Goal: Use online tool/utility: Utilize a website feature to perform a specific function

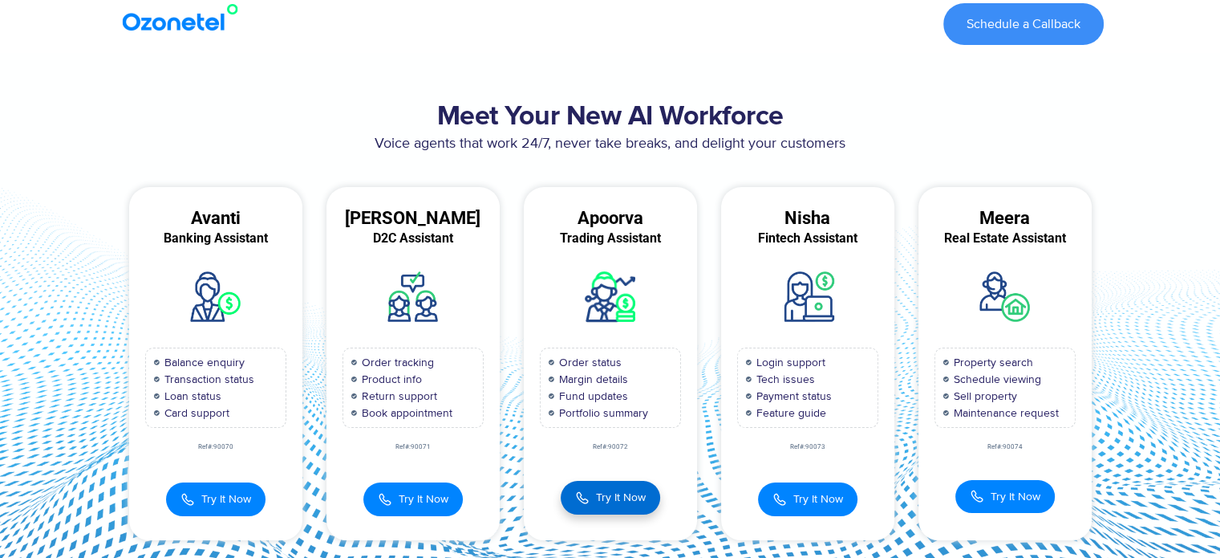
click at [582, 503] on img at bounding box center [582, 498] width 14 height 18
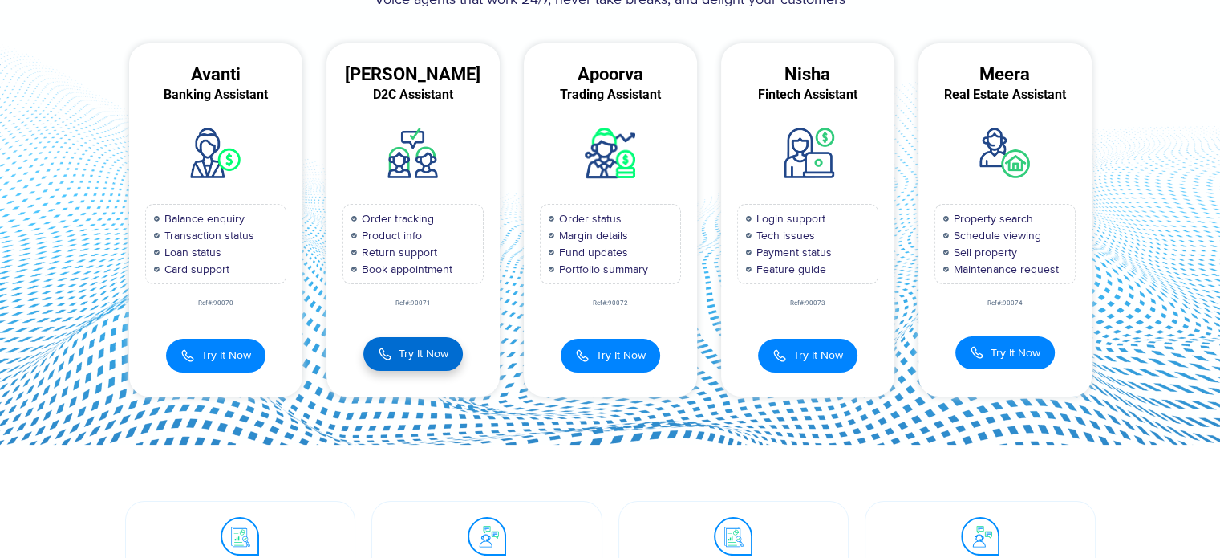
scroll to position [141, 0]
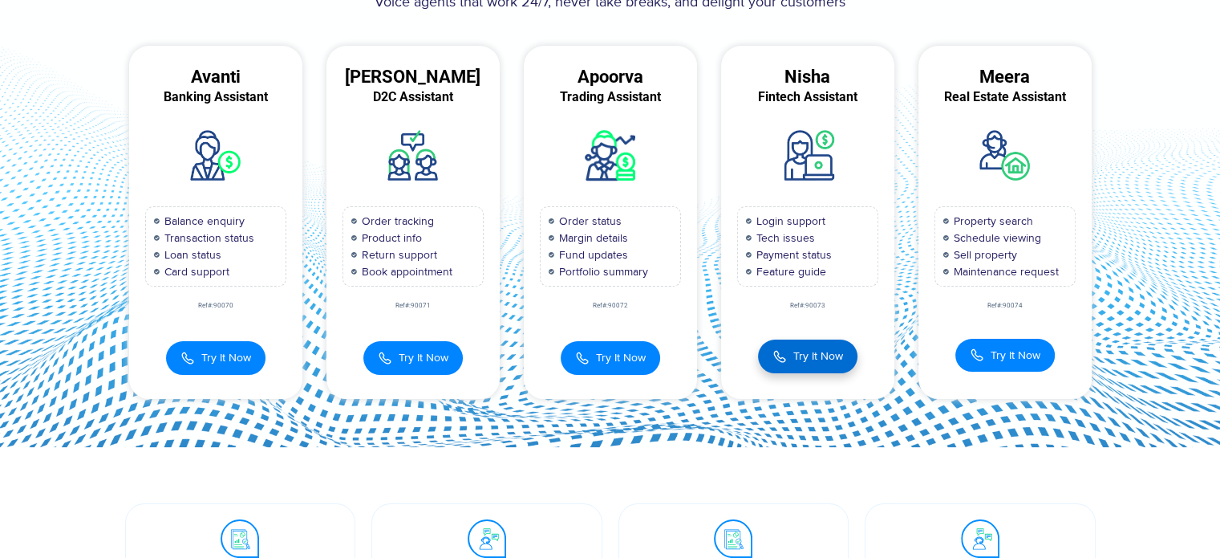
click at [801, 365] on button "Try It Now" at bounding box center [807, 356] width 99 height 34
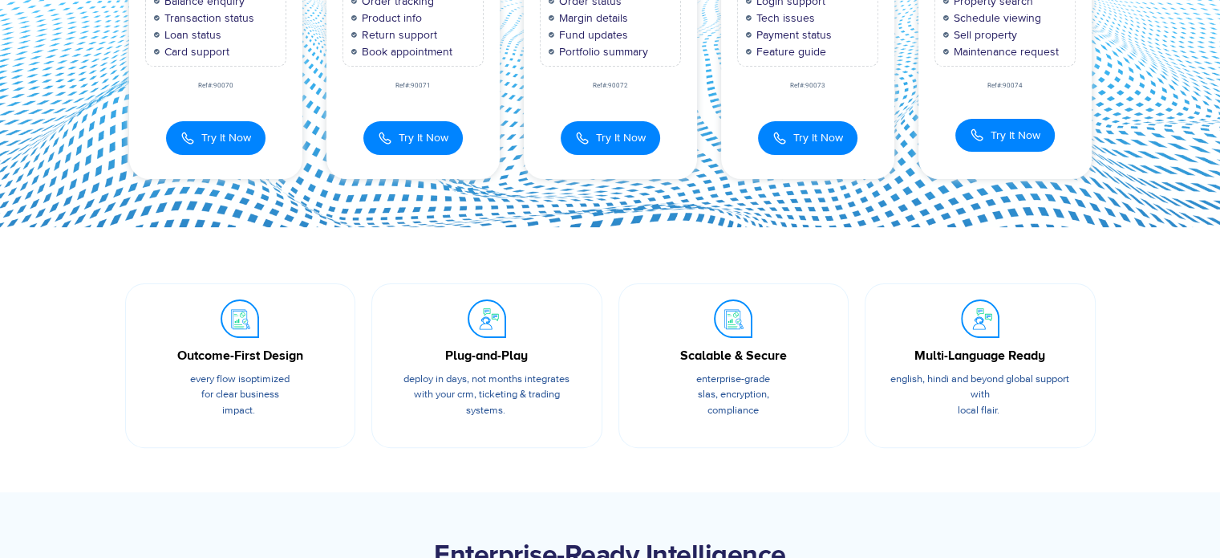
scroll to position [0, 0]
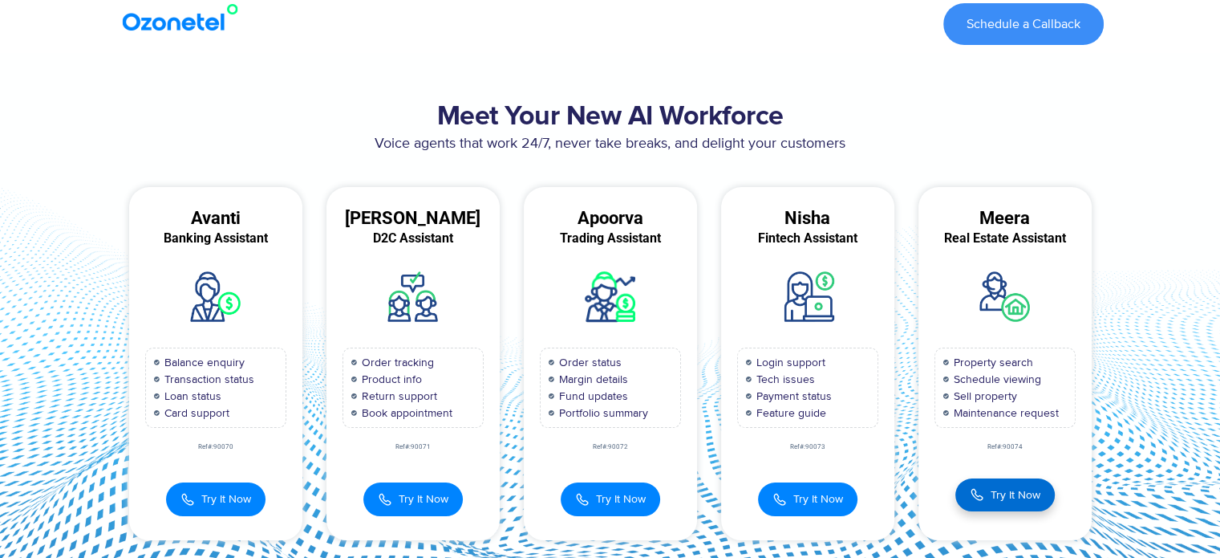
click at [1017, 492] on span "Try It Now" at bounding box center [1016, 494] width 50 height 17
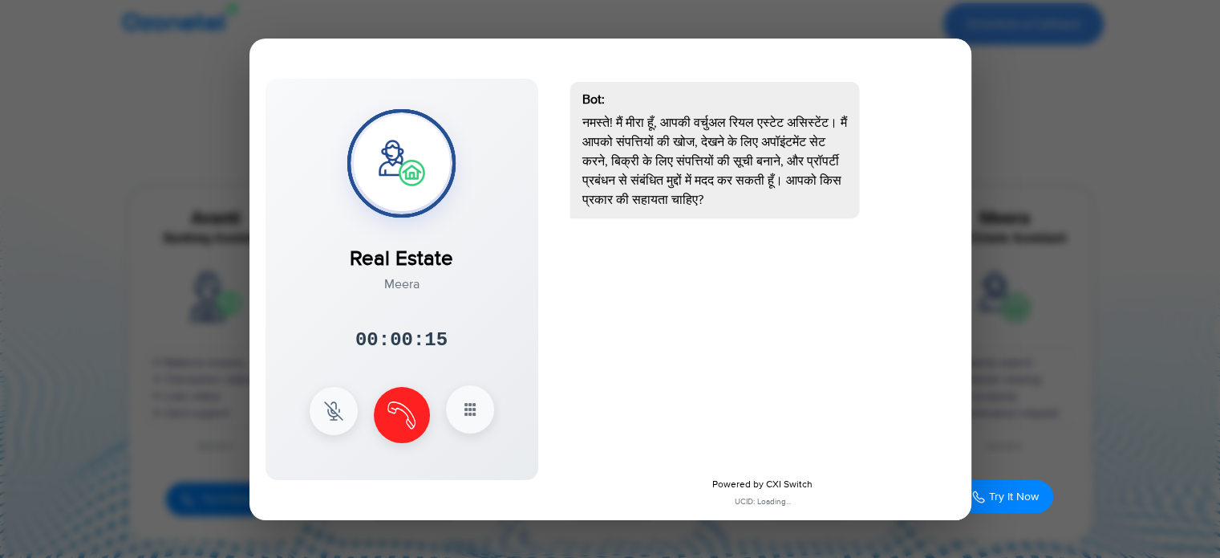
click at [473, 407] on icon at bounding box center [469, 408] width 19 height 19
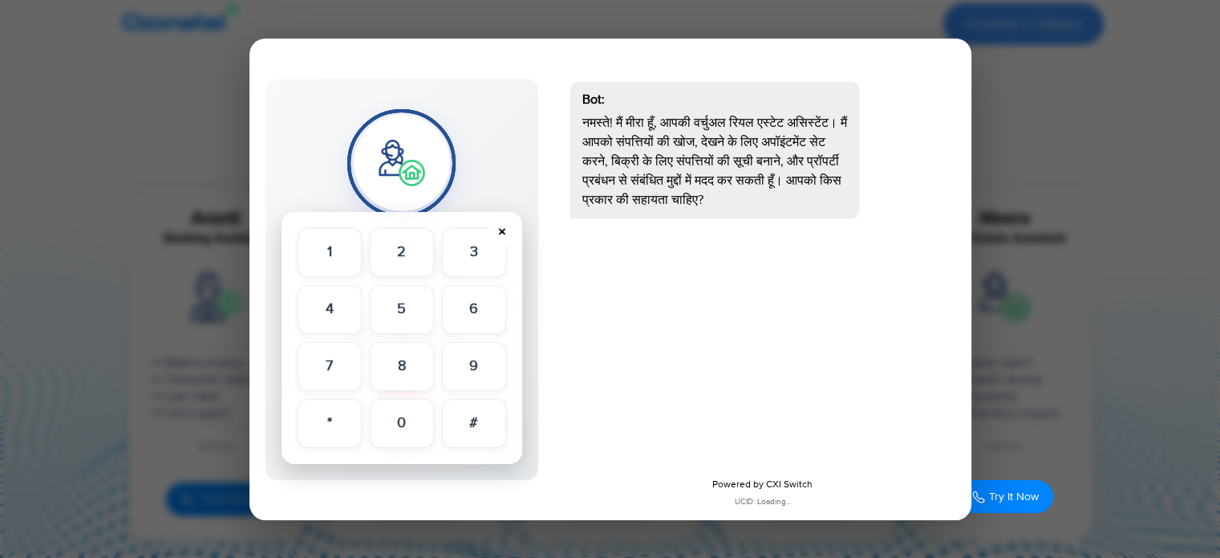
click at [501, 231] on button "×" at bounding box center [502, 231] width 26 height 26
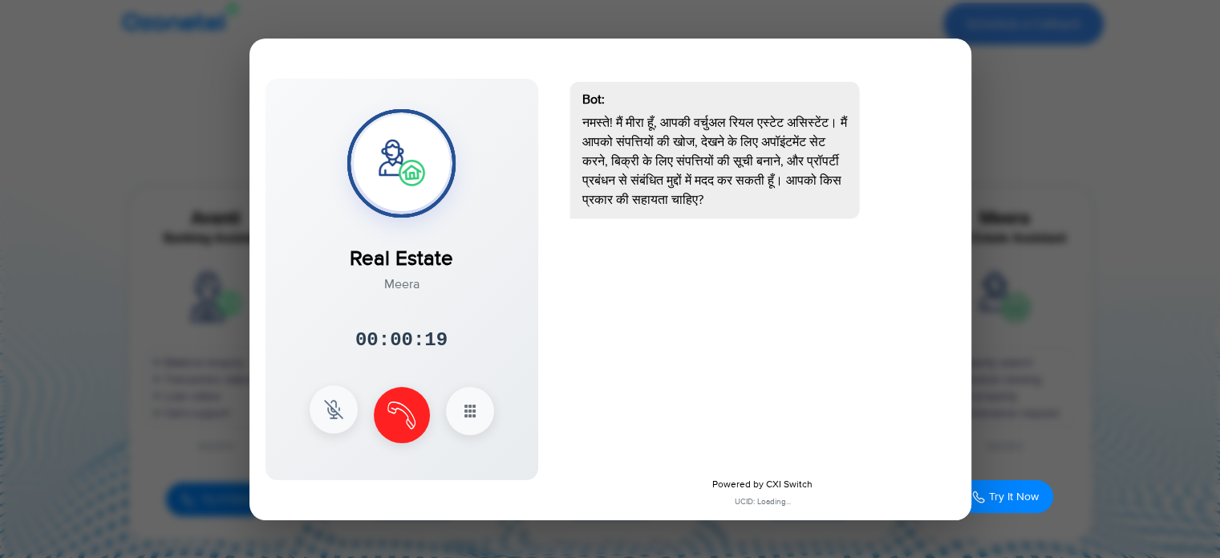
click at [334, 410] on img at bounding box center [333, 408] width 19 height 19
click at [334, 410] on button "Unmute" at bounding box center [334, 409] width 48 height 48
click at [334, 410] on button "Mute" at bounding box center [334, 409] width 48 height 48
click at [398, 409] on img at bounding box center [401, 413] width 28 height 28
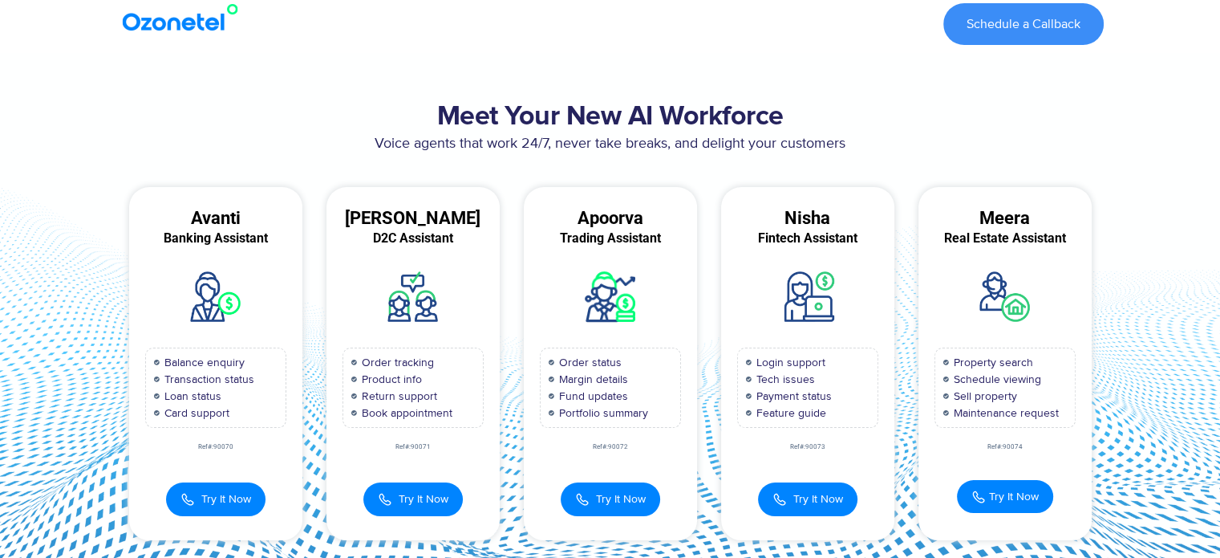
click at [186, 24] on img at bounding box center [184, 17] width 130 height 29
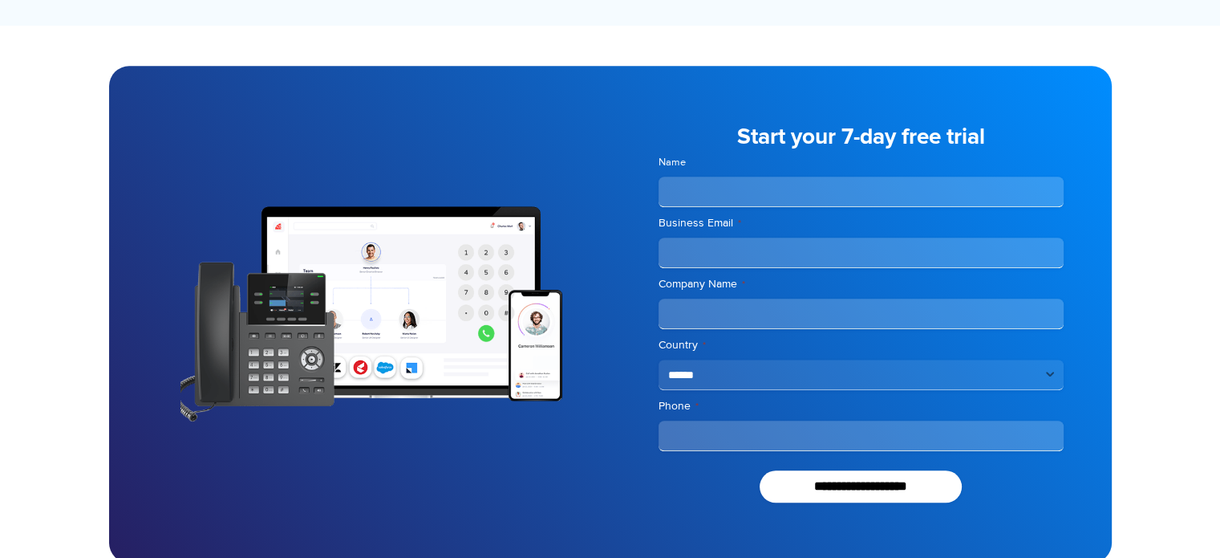
scroll to position [1388, 0]
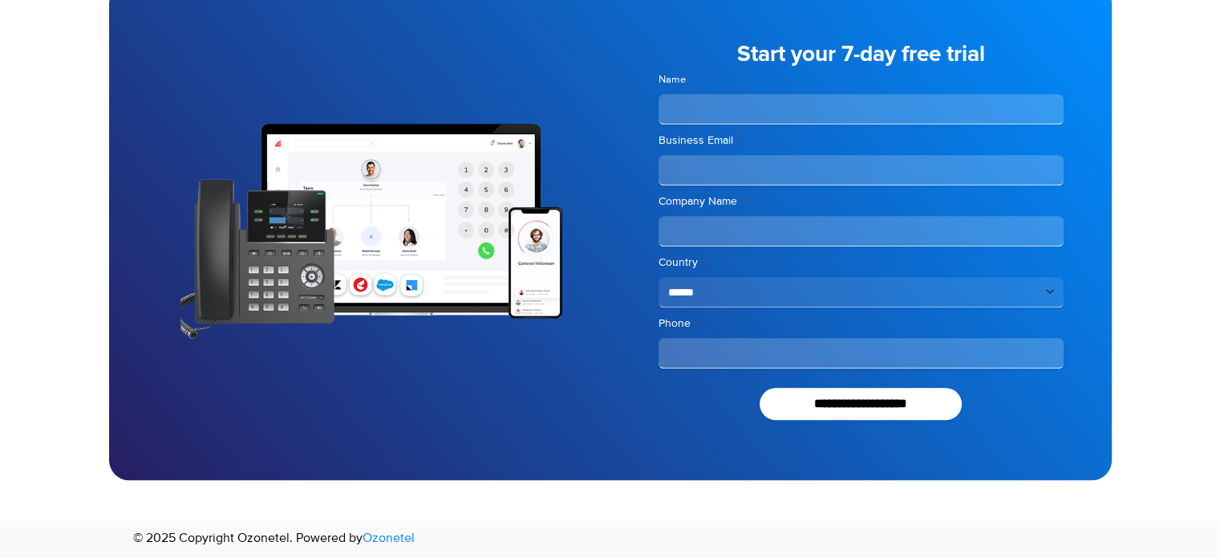
click at [400, 536] on link "Ozonetel" at bounding box center [389, 537] width 52 height 19
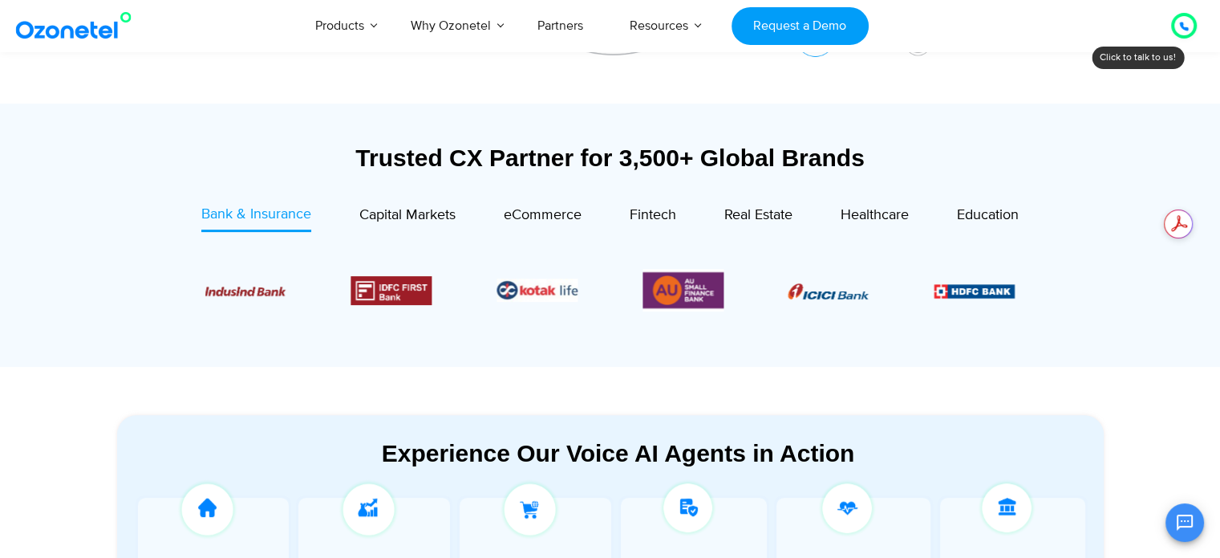
scroll to position [444, 0]
click at [661, 207] on span "Fintech" at bounding box center [653, 214] width 47 height 18
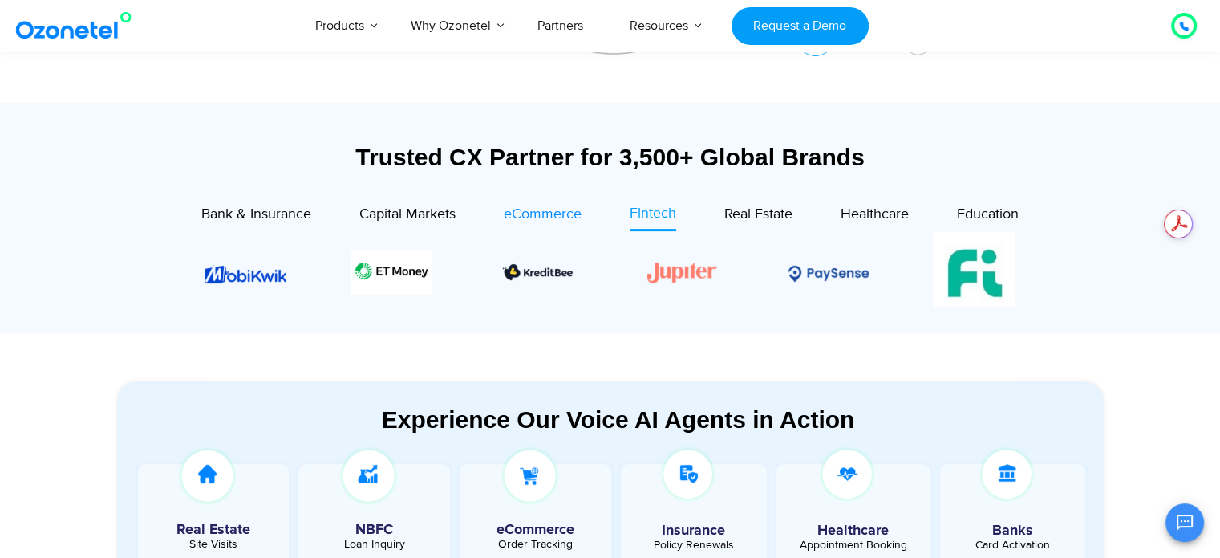
click at [553, 218] on span "eCommerce" at bounding box center [543, 214] width 78 height 18
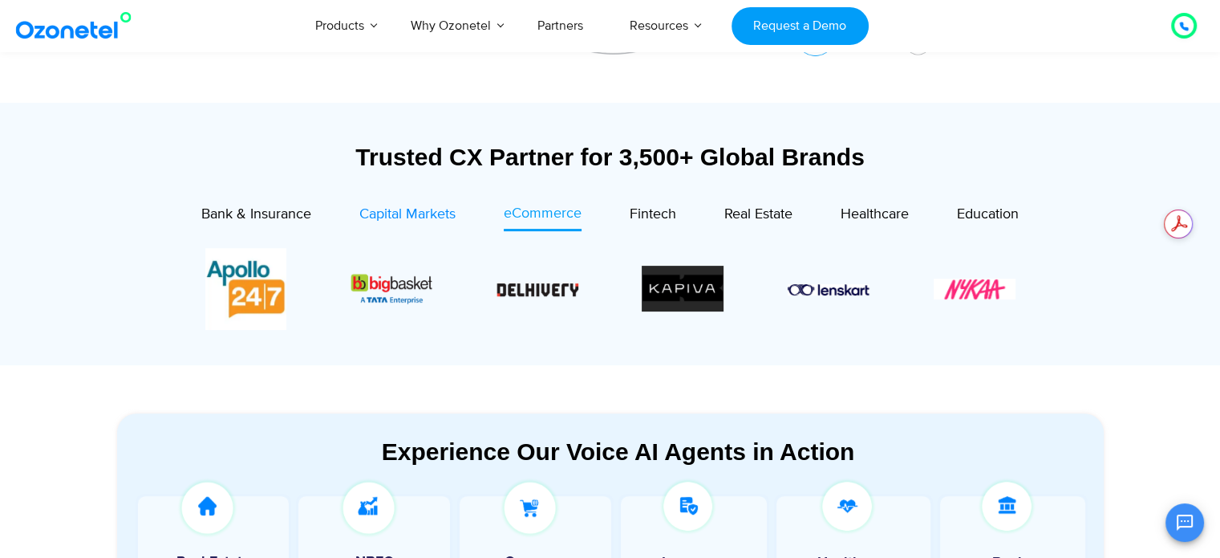
click at [424, 217] on span "Capital Markets" at bounding box center [407, 214] width 96 height 18
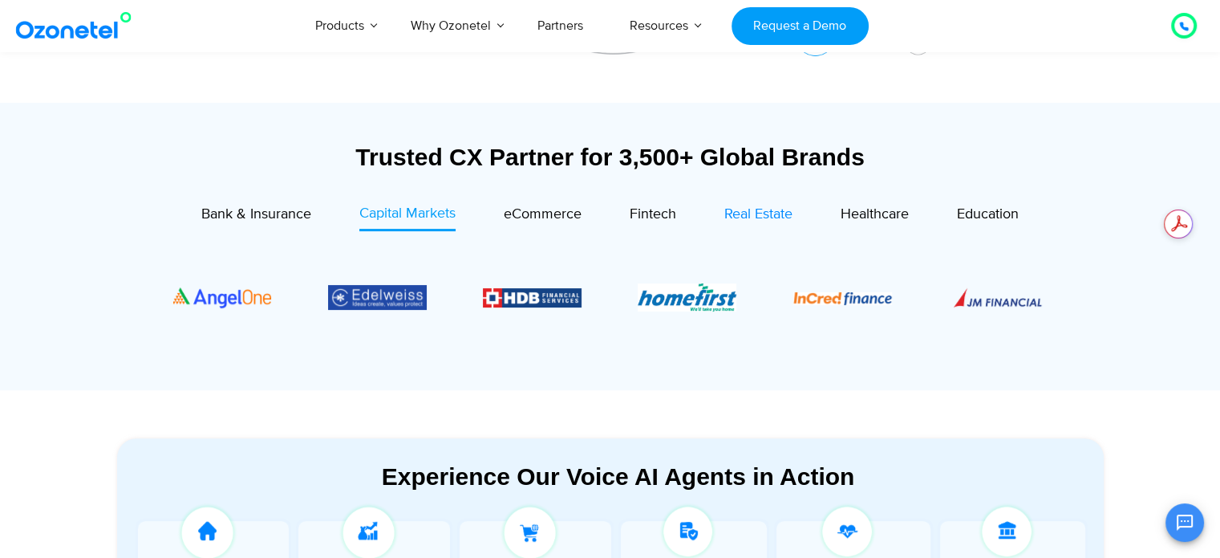
click at [771, 214] on span "Real Estate" at bounding box center [758, 214] width 68 height 18
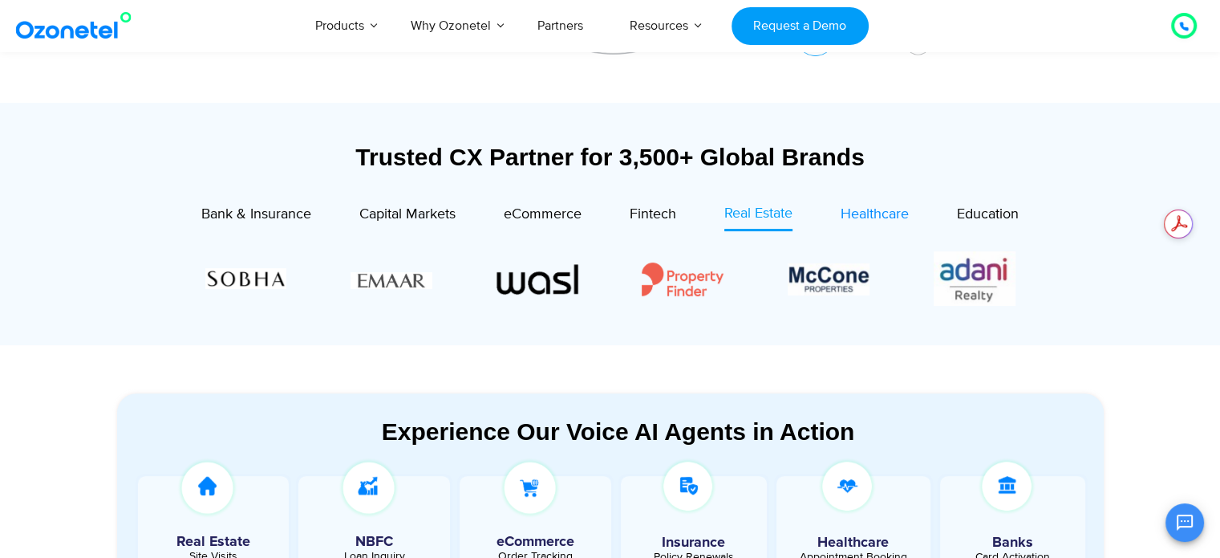
click at [874, 218] on span "Healthcare" at bounding box center [875, 214] width 68 height 18
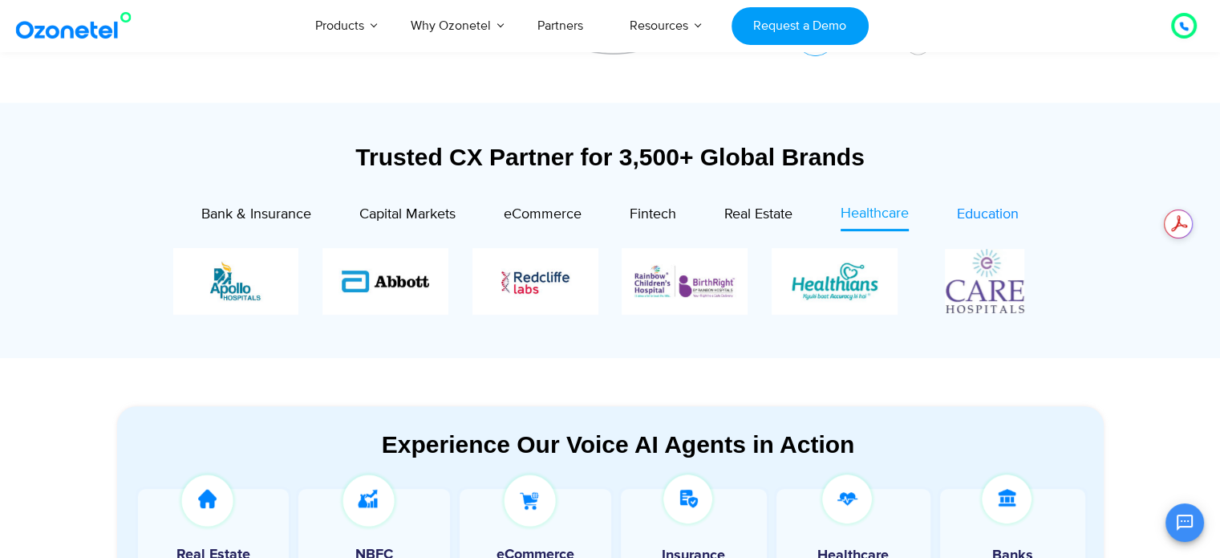
click at [967, 212] on span "Education" at bounding box center [988, 214] width 62 height 18
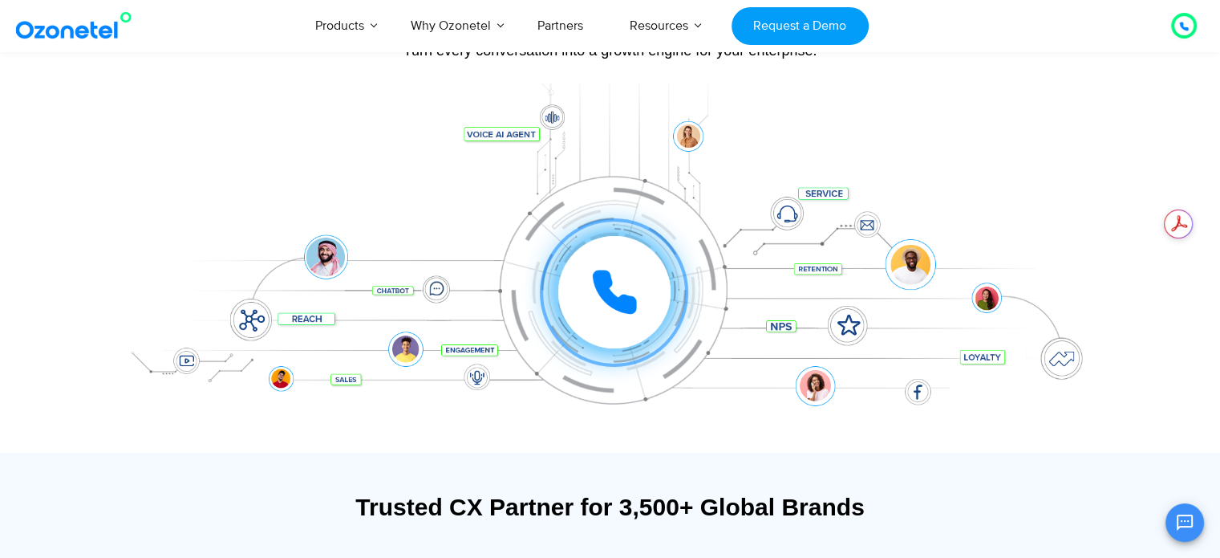
click at [600, 276] on icon at bounding box center [614, 292] width 40 height 40
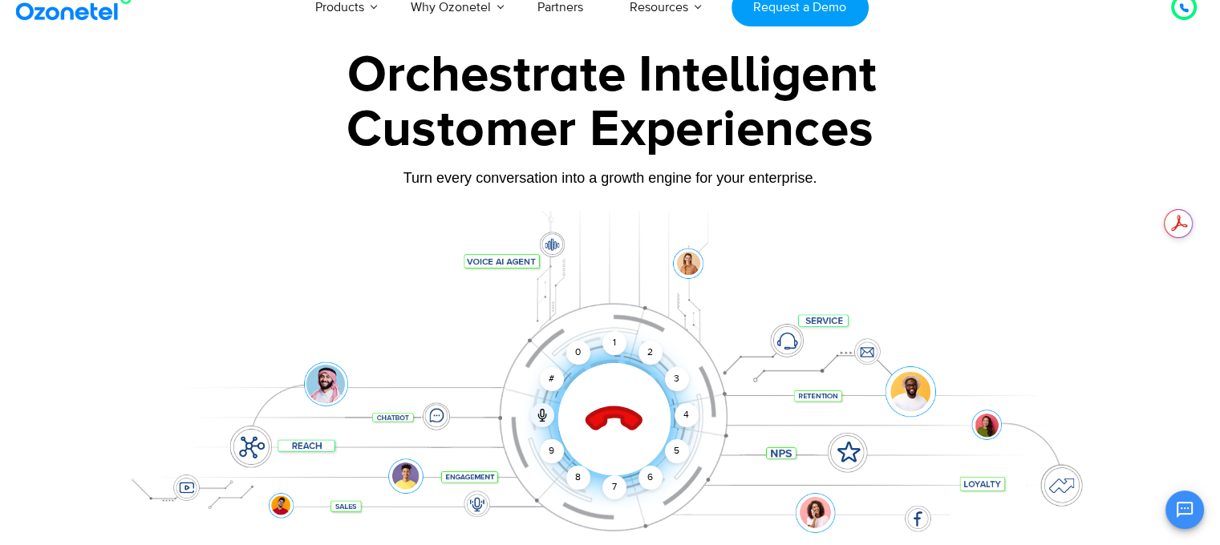
scroll to position [19, 0]
click at [658, 359] on div "2" at bounding box center [651, 353] width 24 height 24
click at [675, 371] on div "3" at bounding box center [676, 379] width 24 height 24
click at [675, 390] on div "3" at bounding box center [676, 379] width 24 height 24
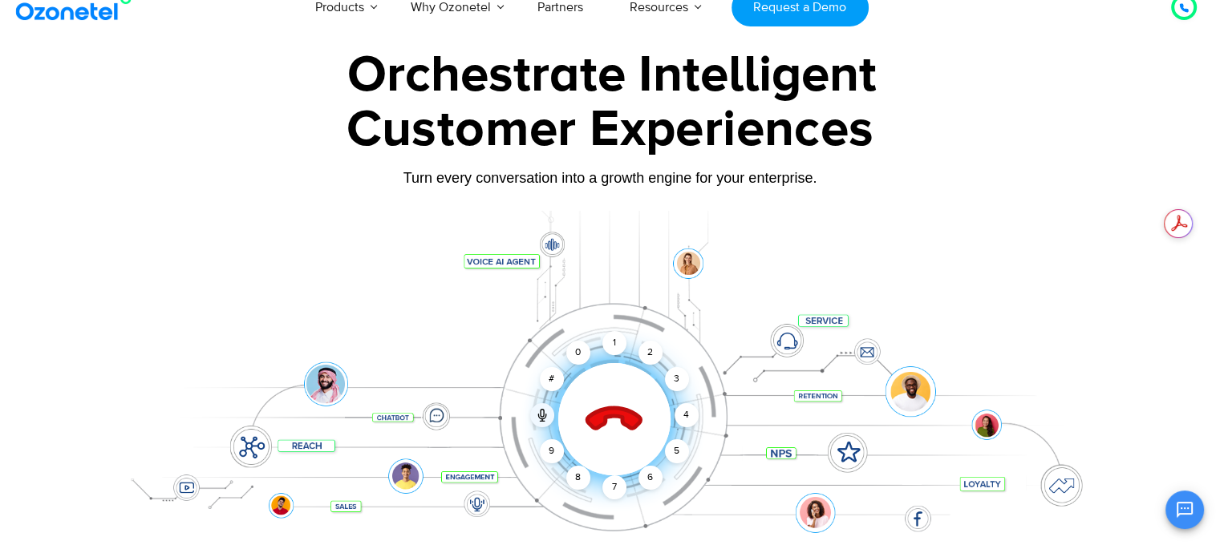
click at [610, 422] on icon at bounding box center [614, 420] width 68 height 68
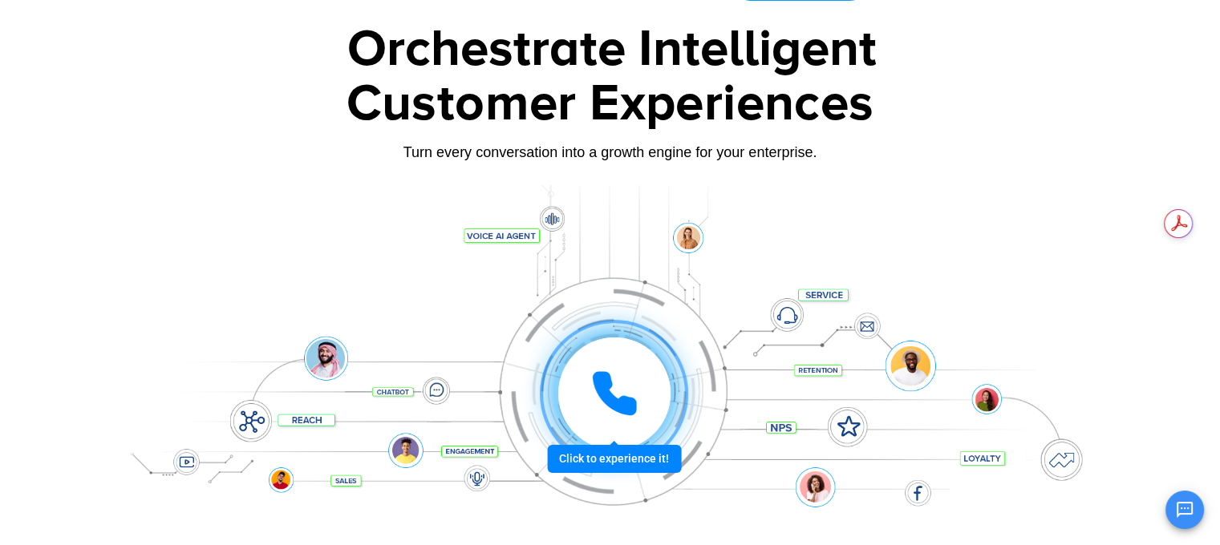
scroll to position [45, 0]
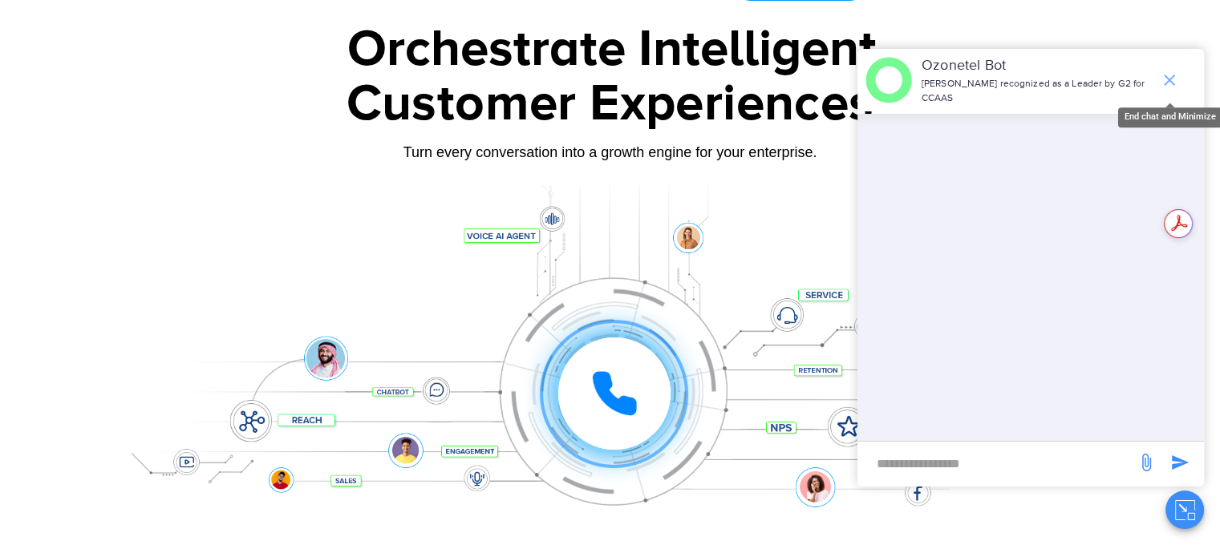
click at [1165, 71] on icon "end chat or minimize" at bounding box center [1169, 80] width 19 height 19
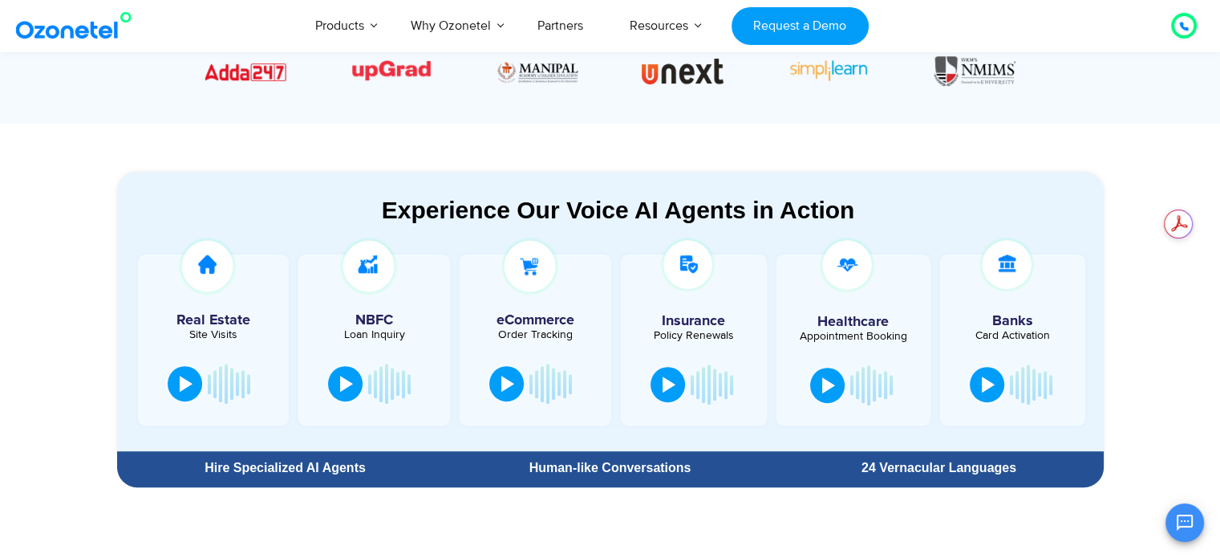
scroll to position [651, 0]
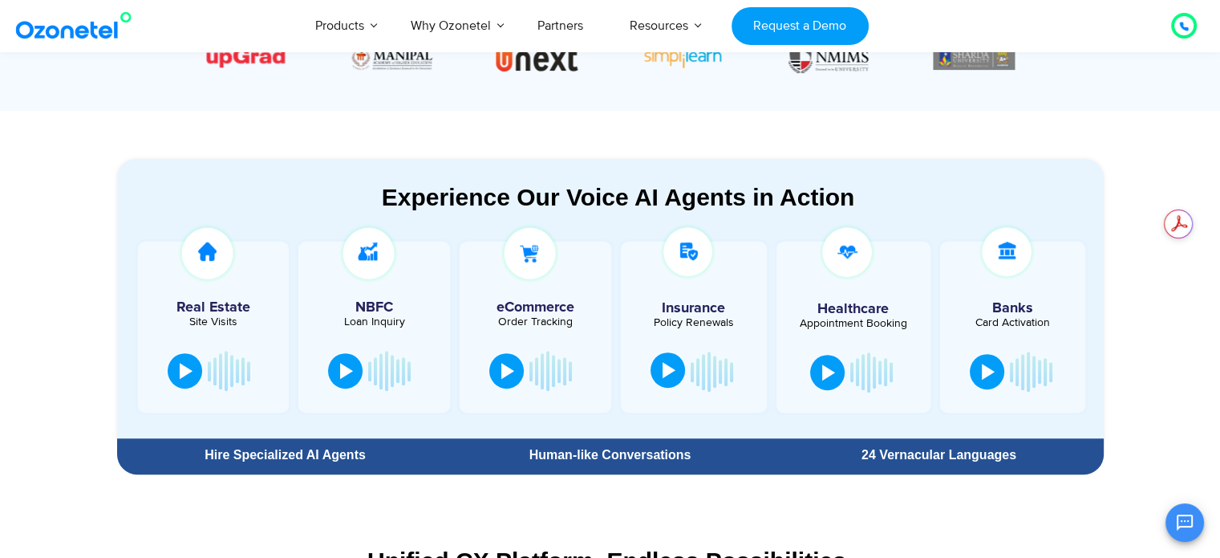
click at [666, 372] on div at bounding box center [669, 370] width 13 height 16
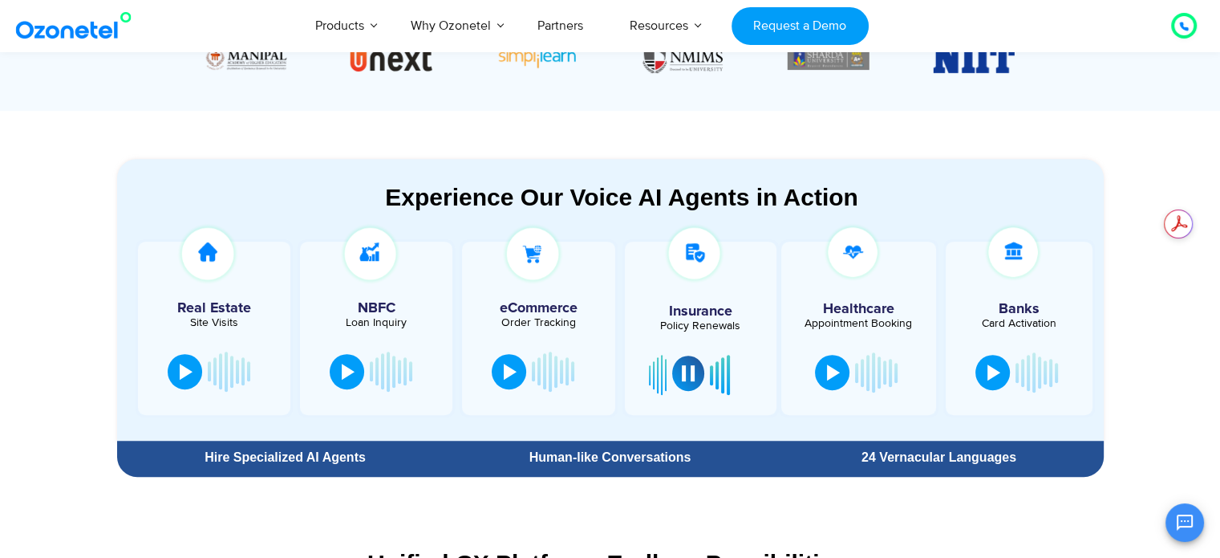
click at [686, 375] on div at bounding box center [688, 373] width 13 height 16
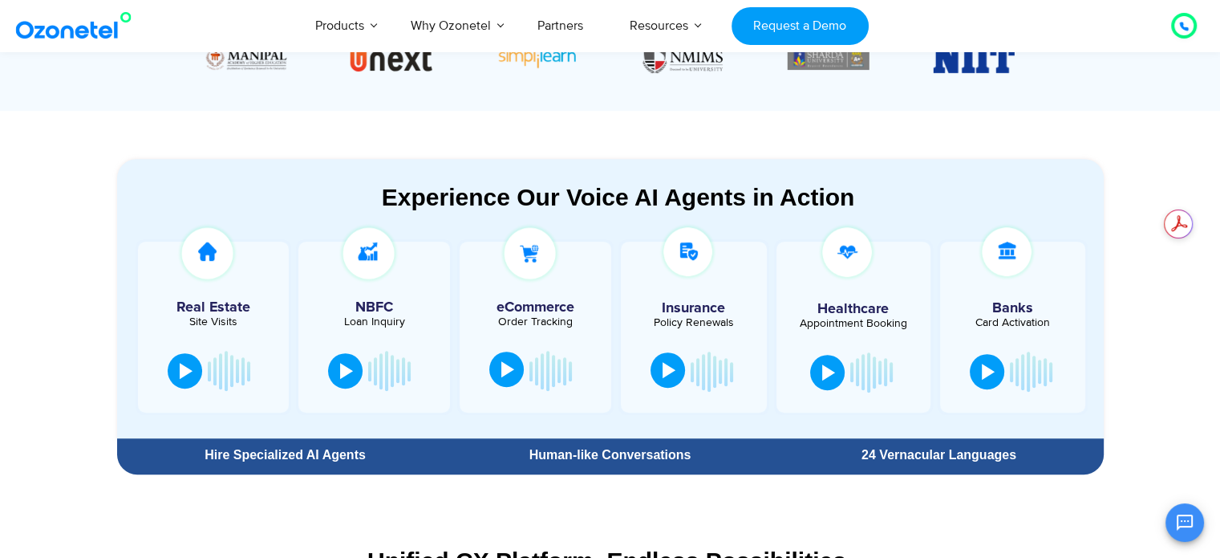
click at [513, 371] on div at bounding box center [507, 369] width 13 height 16
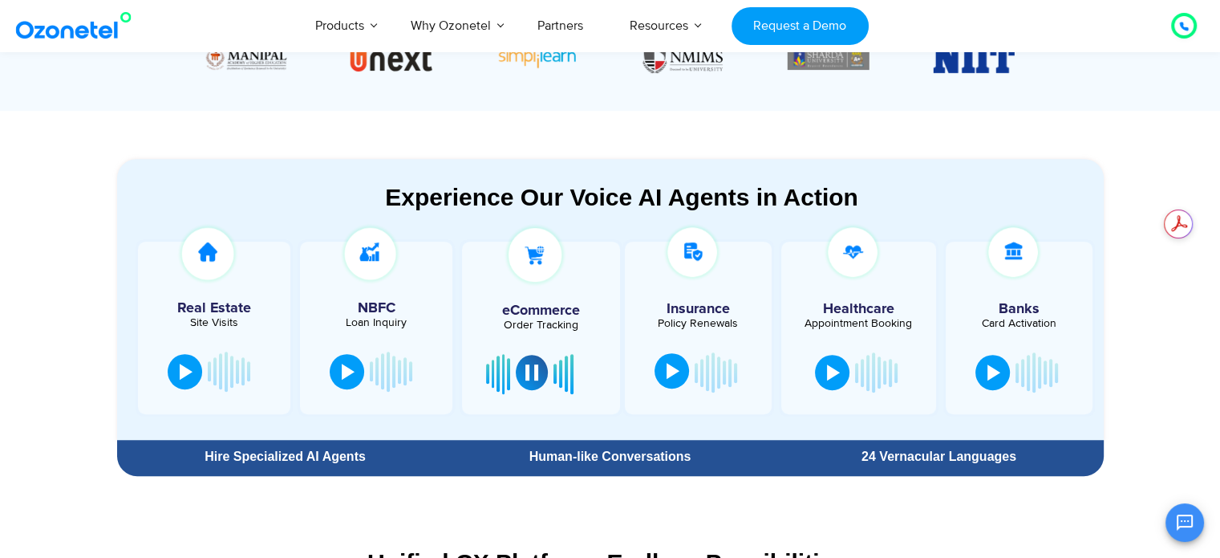
click at [525, 368] on div at bounding box center [531, 372] width 13 height 16
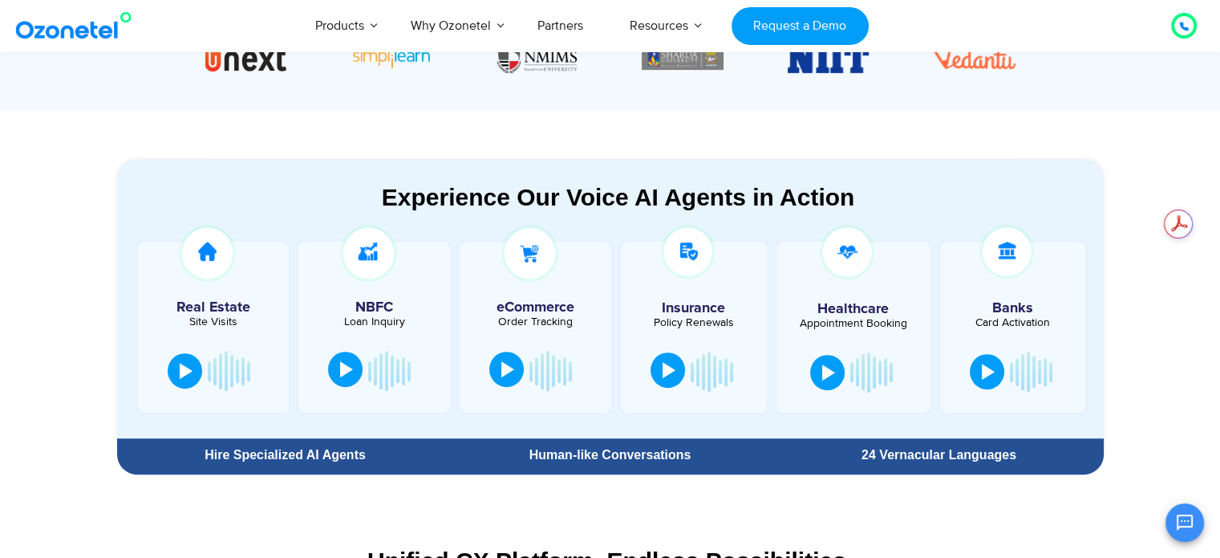
click at [351, 369] on div at bounding box center [346, 369] width 13 height 16
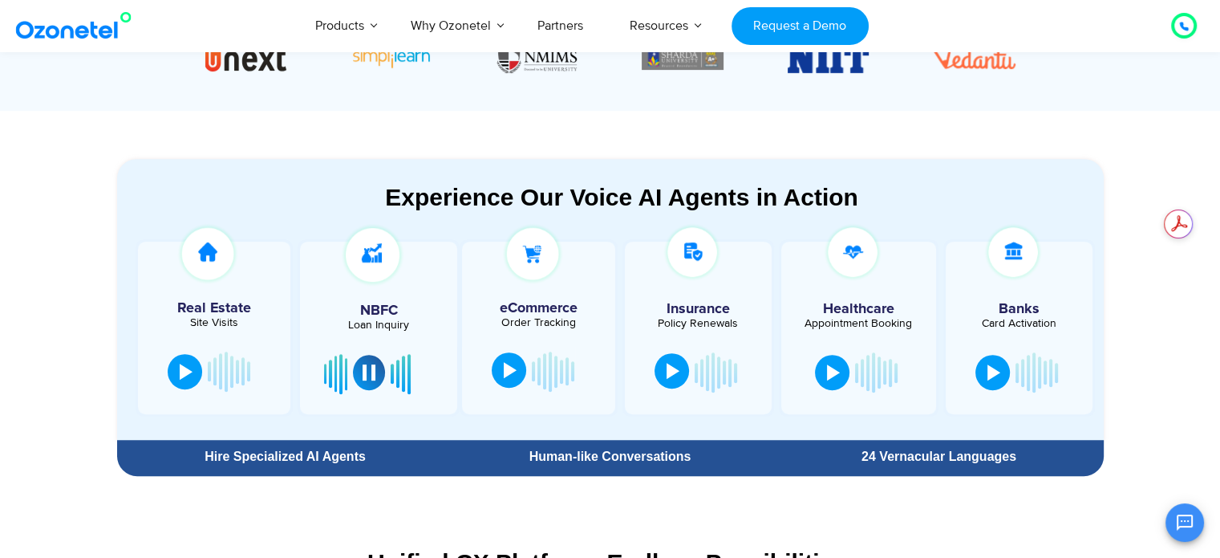
click at [365, 367] on div at bounding box center [369, 372] width 13 height 16
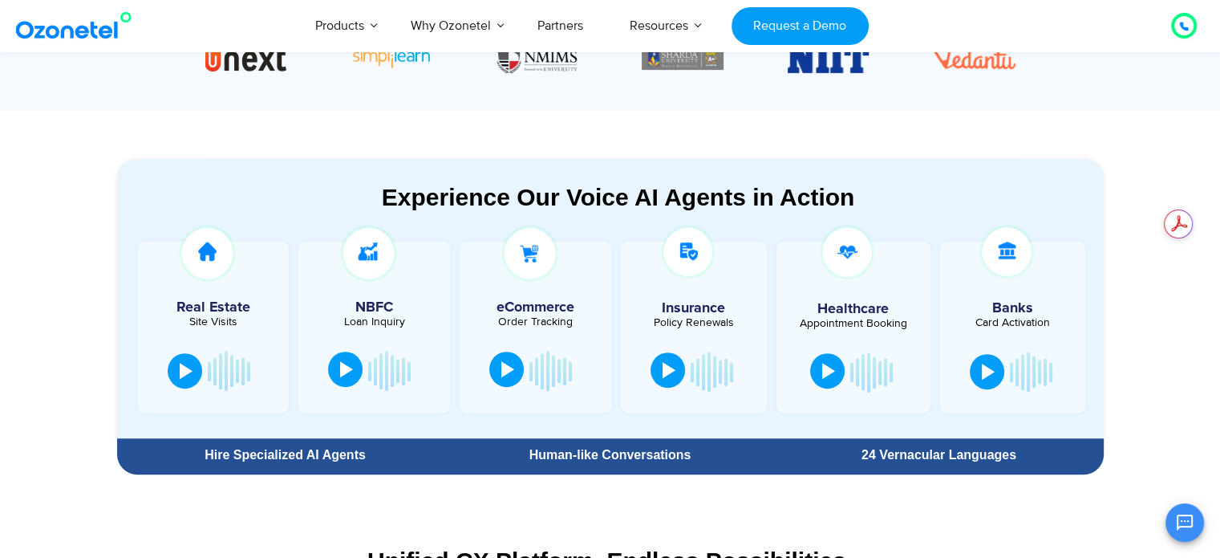
click at [823, 369] on div at bounding box center [828, 371] width 13 height 16
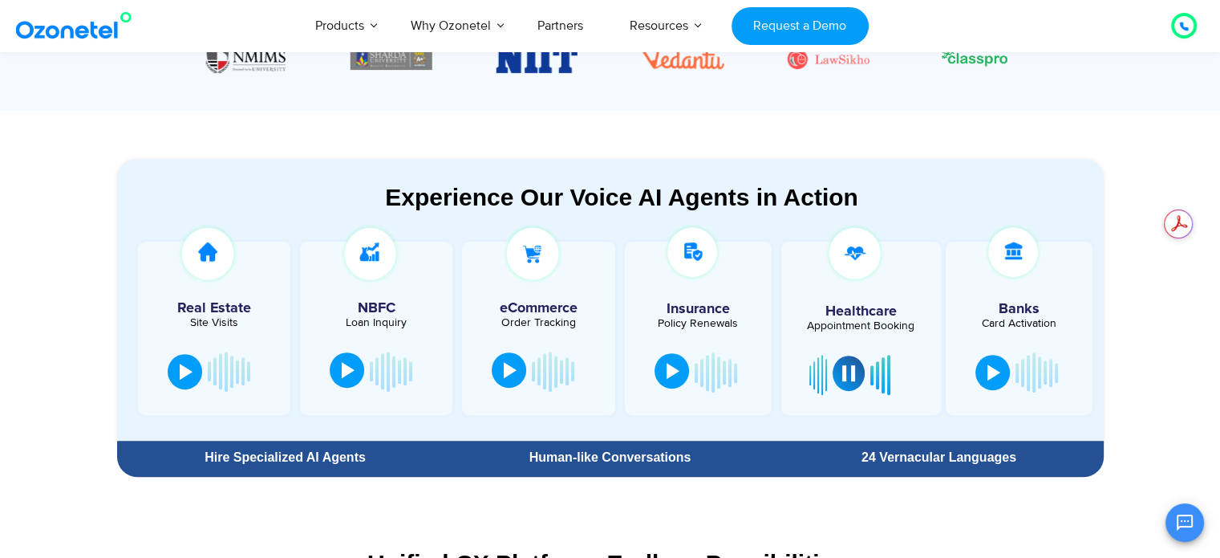
click at [844, 371] on div at bounding box center [848, 373] width 13 height 16
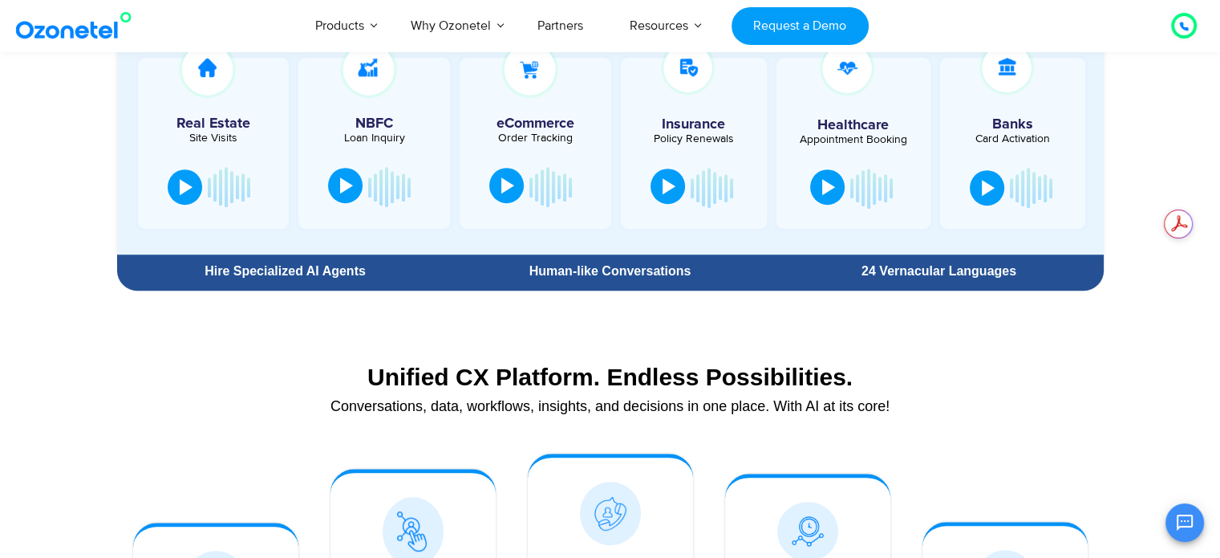
scroll to position [837, 0]
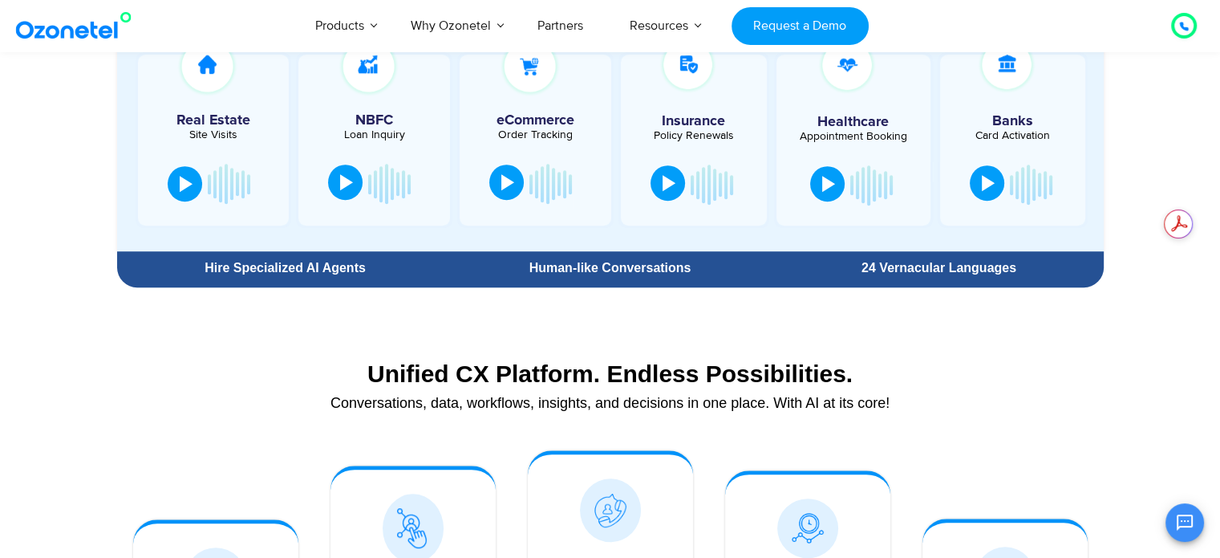
click at [983, 182] on div at bounding box center [988, 183] width 13 height 16
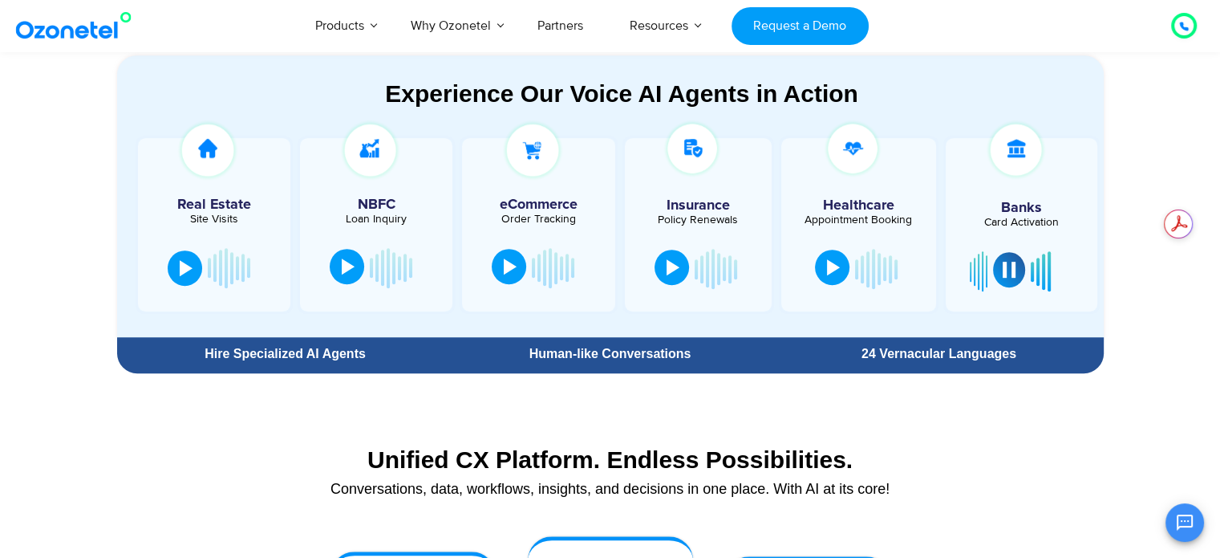
scroll to position [752, 0]
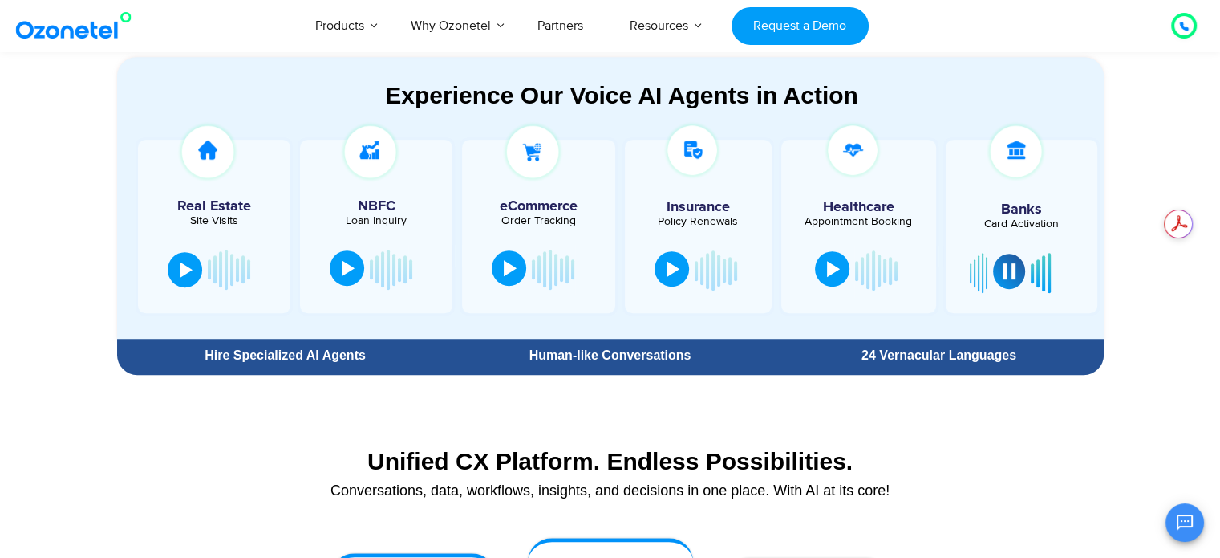
click at [1004, 273] on div at bounding box center [1009, 271] width 13 height 16
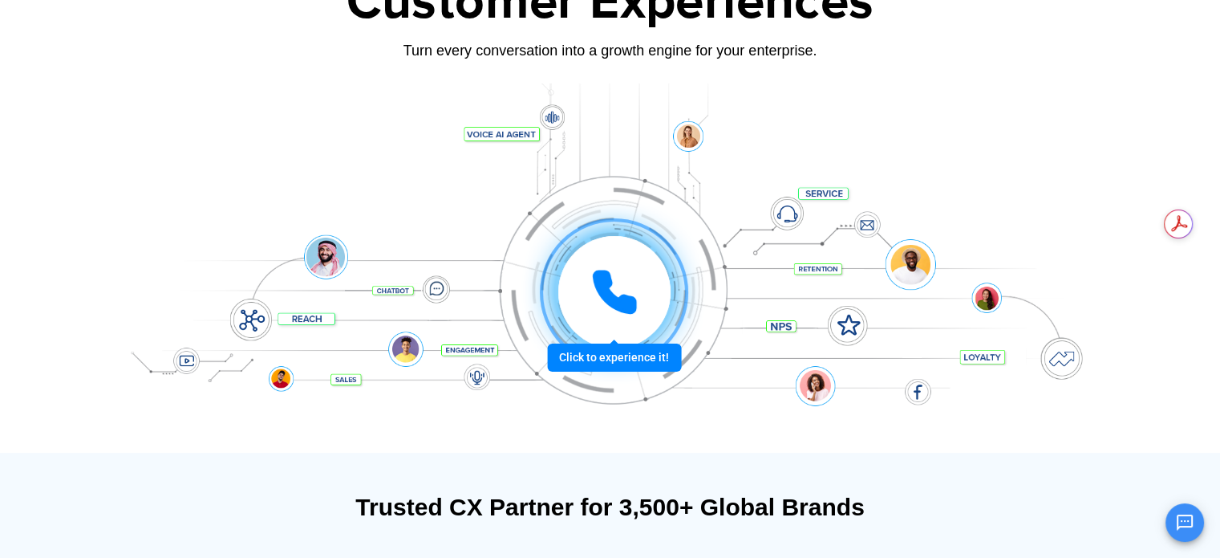
click at [603, 275] on icon at bounding box center [614, 292] width 40 height 40
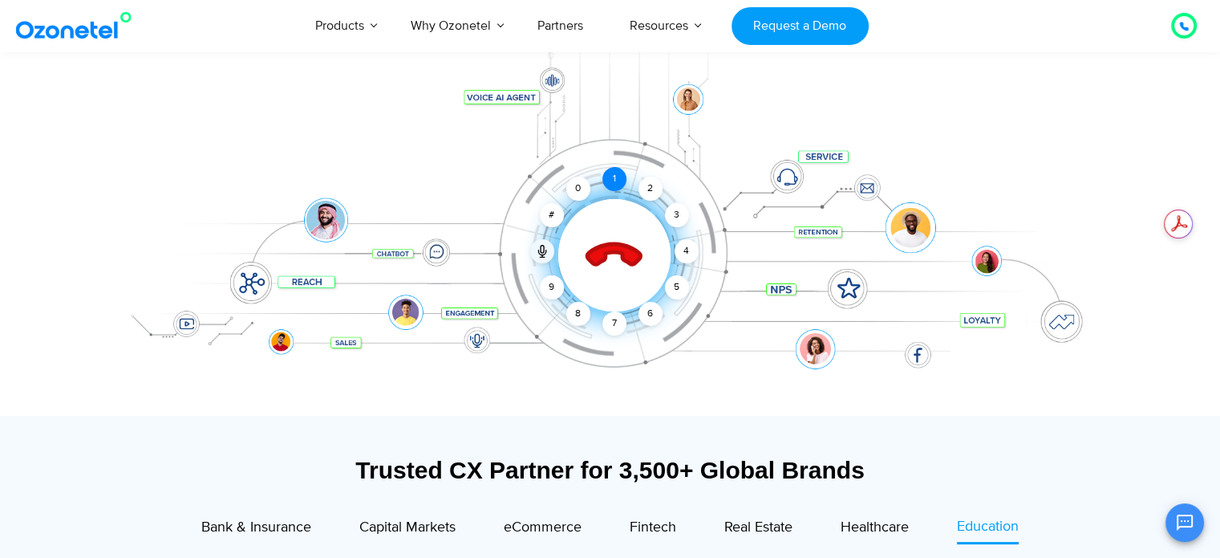
click at [622, 191] on div "1" at bounding box center [614, 179] width 24 height 24
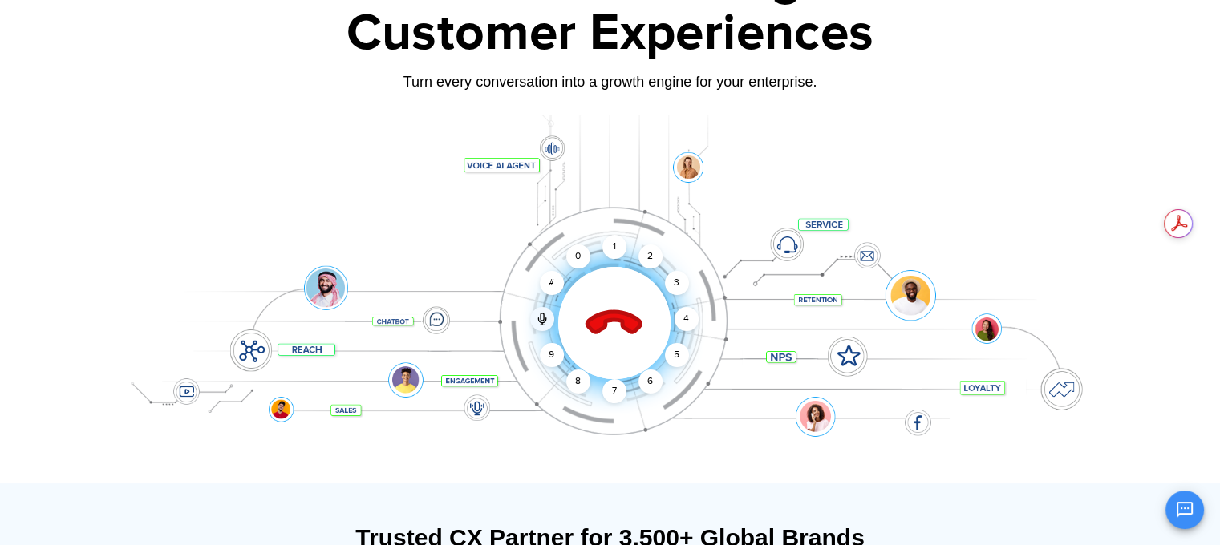
scroll to position [118, 0]
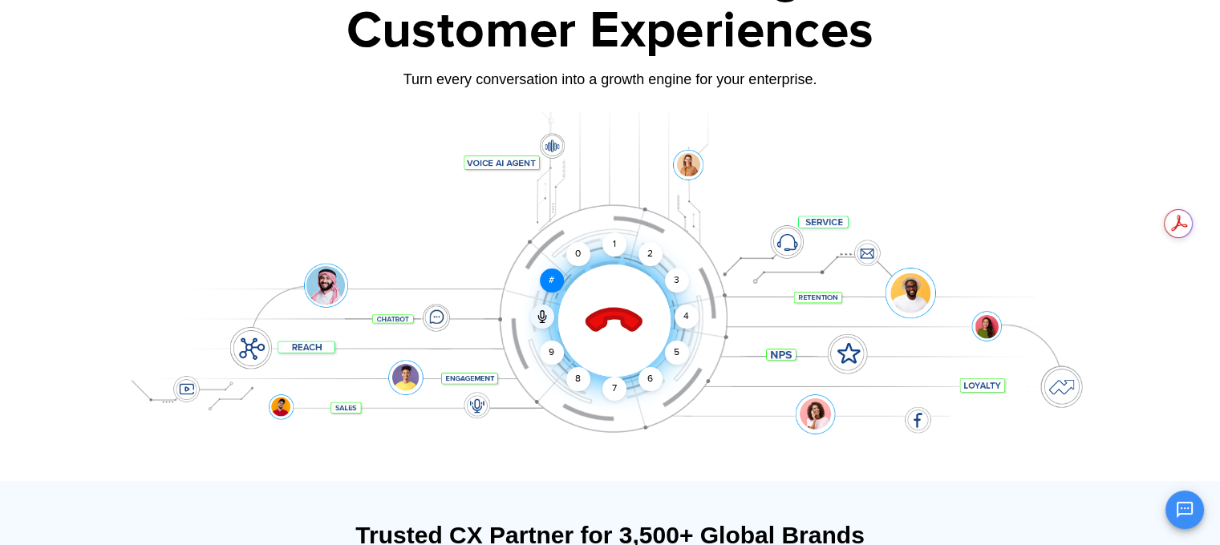
click at [549, 278] on div "#" at bounding box center [552, 281] width 24 height 24
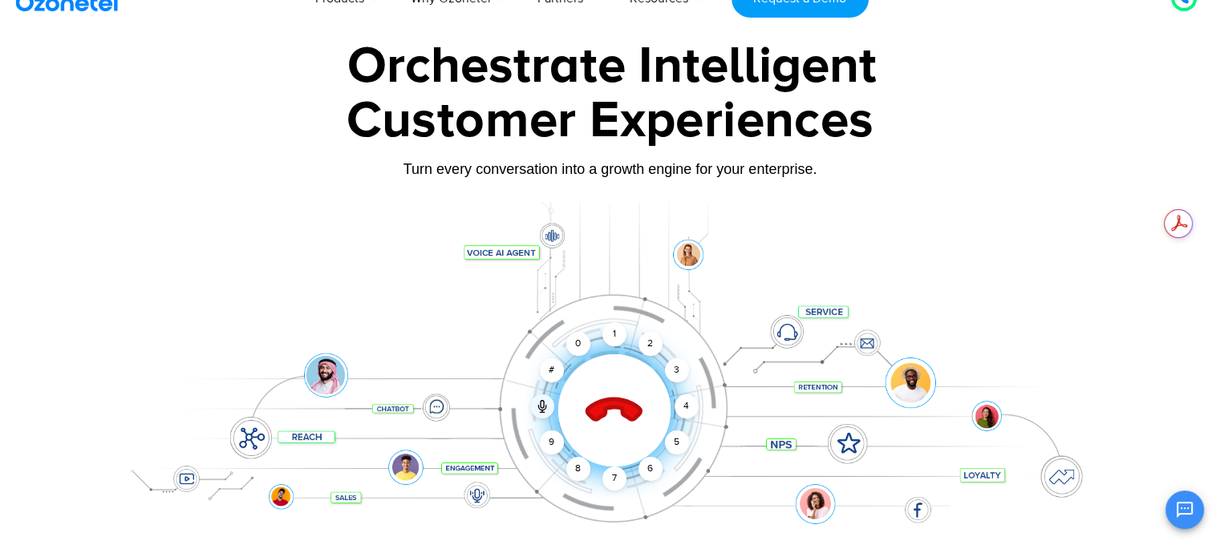
scroll to position [29, 0]
click at [780, 397] on div "Click to end call Call connected 1 2 3 4 5 6 7 8 9 # 0" at bounding box center [614, 378] width 995 height 64
click at [593, 412] on icon at bounding box center [614, 411] width 56 height 56
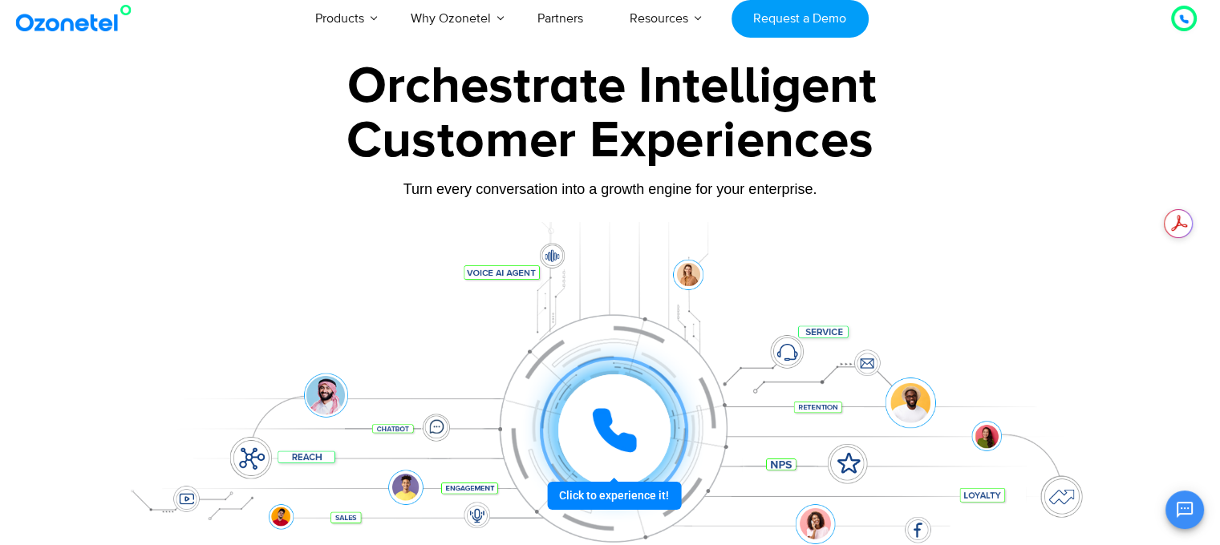
scroll to position [9, 0]
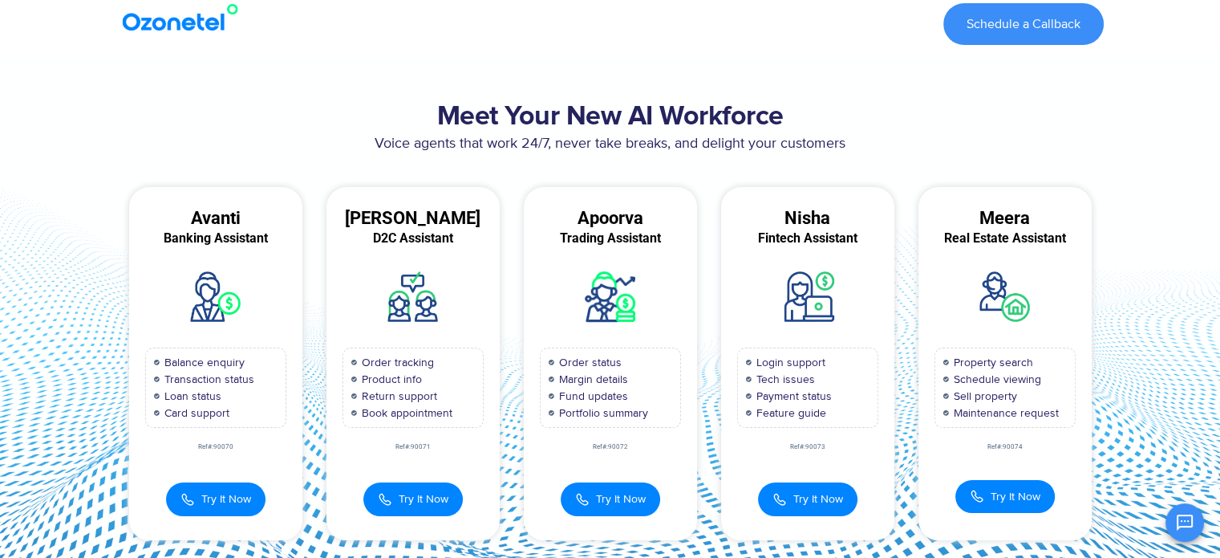
drag, startPoint x: 425, startPoint y: 505, endPoint x: 464, endPoint y: 497, distance: 39.5
click at [456, 498] on button "Try It Now" at bounding box center [412, 499] width 99 height 34
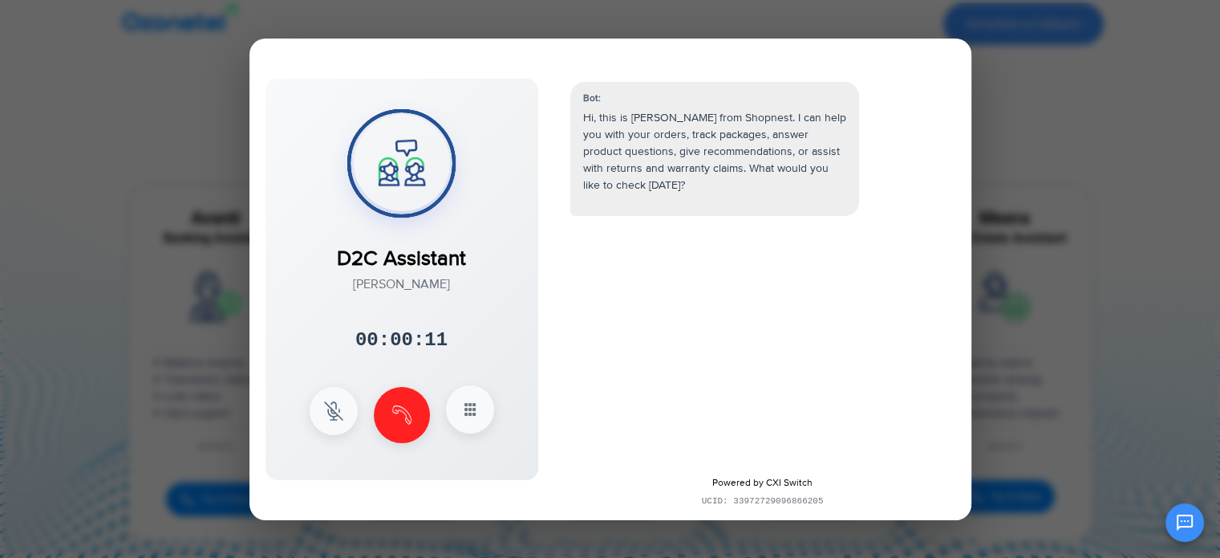
click at [470, 412] on icon at bounding box center [469, 408] width 19 height 19
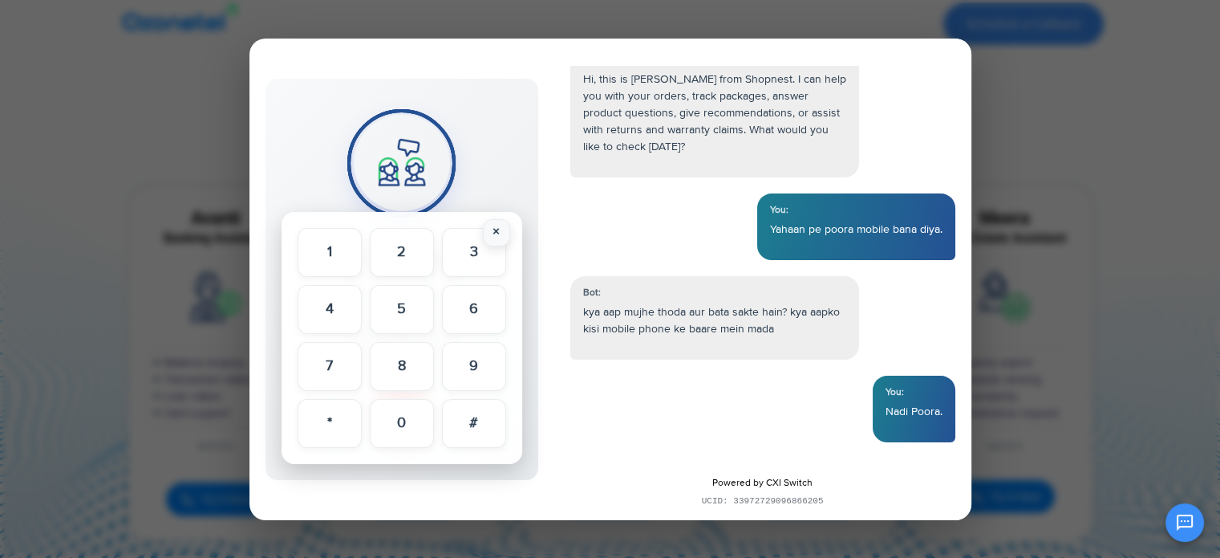
click at [500, 235] on button "×" at bounding box center [496, 232] width 27 height 27
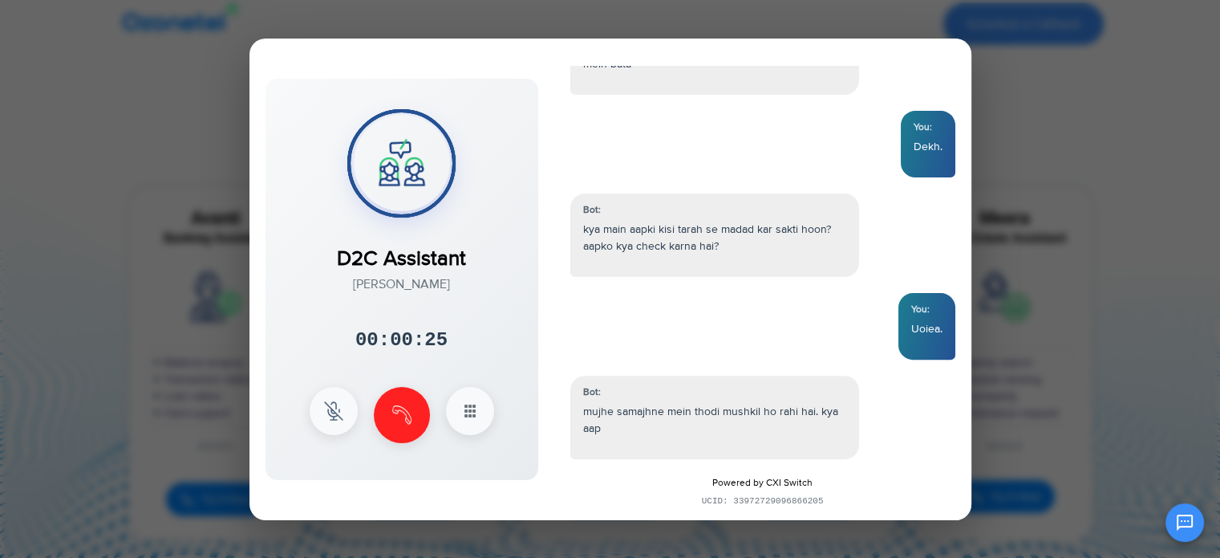
scroll to position [536, 0]
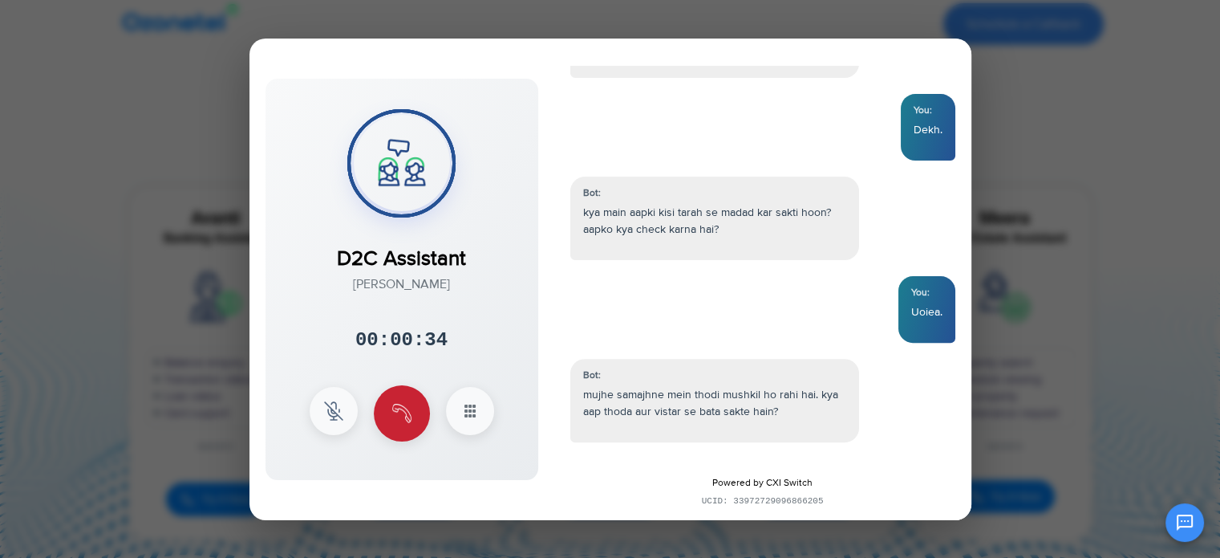
click at [396, 421] on img at bounding box center [401, 412] width 19 height 19
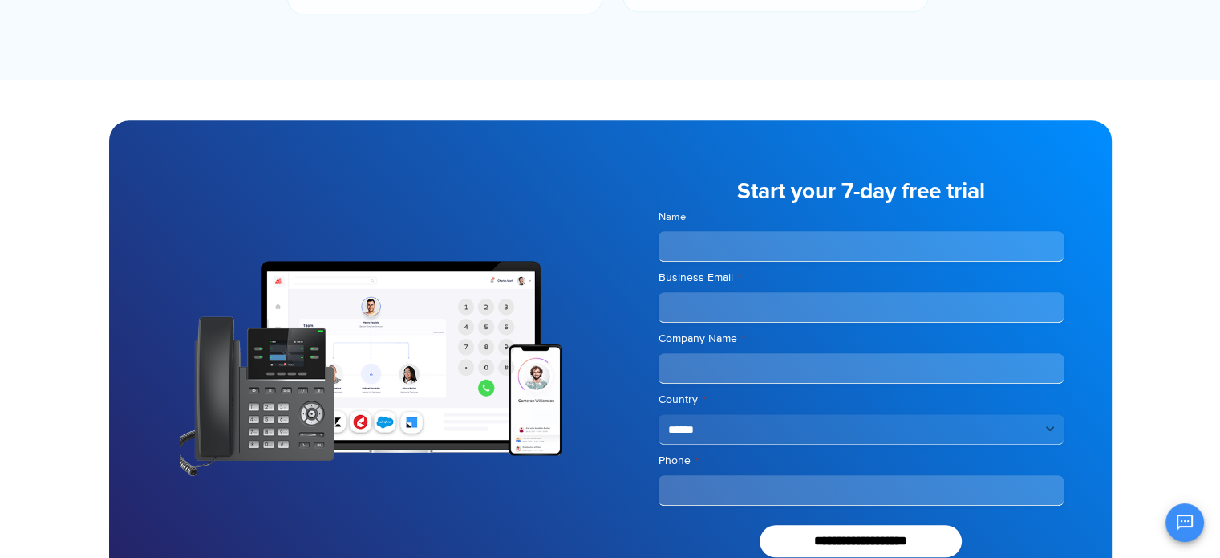
scroll to position [1388, 0]
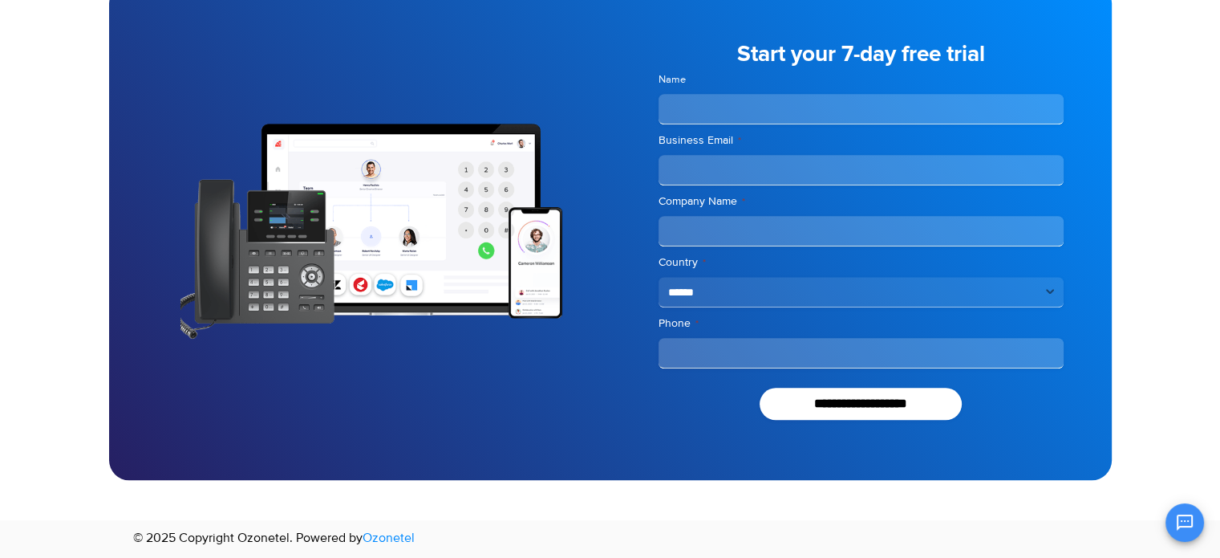
click at [391, 533] on link "Ozonetel" at bounding box center [389, 537] width 52 height 19
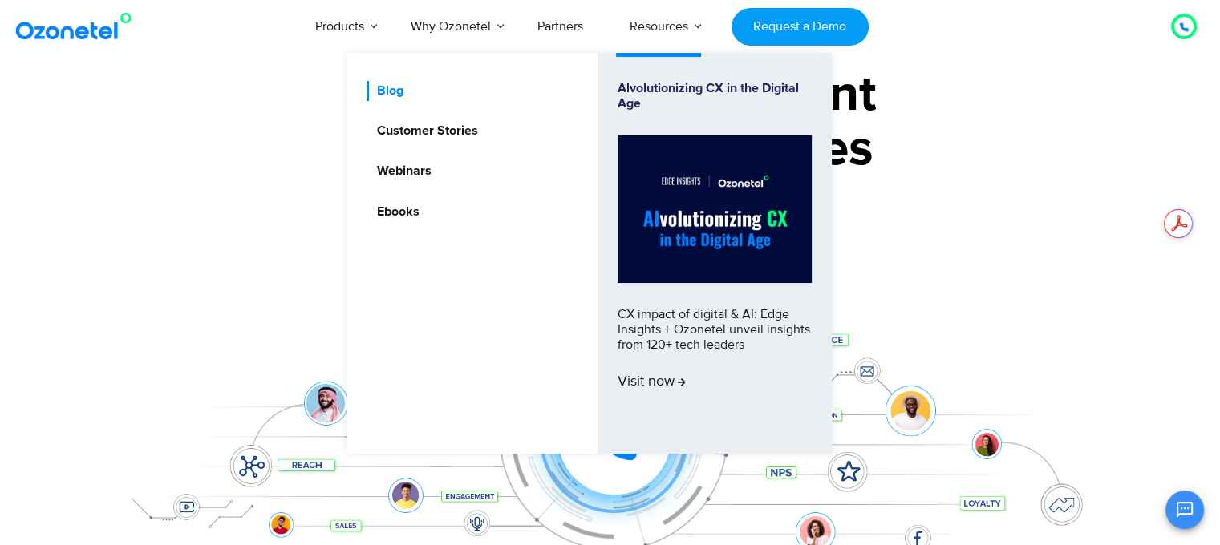
click at [393, 89] on link "Blog" at bounding box center [386, 91] width 39 height 20
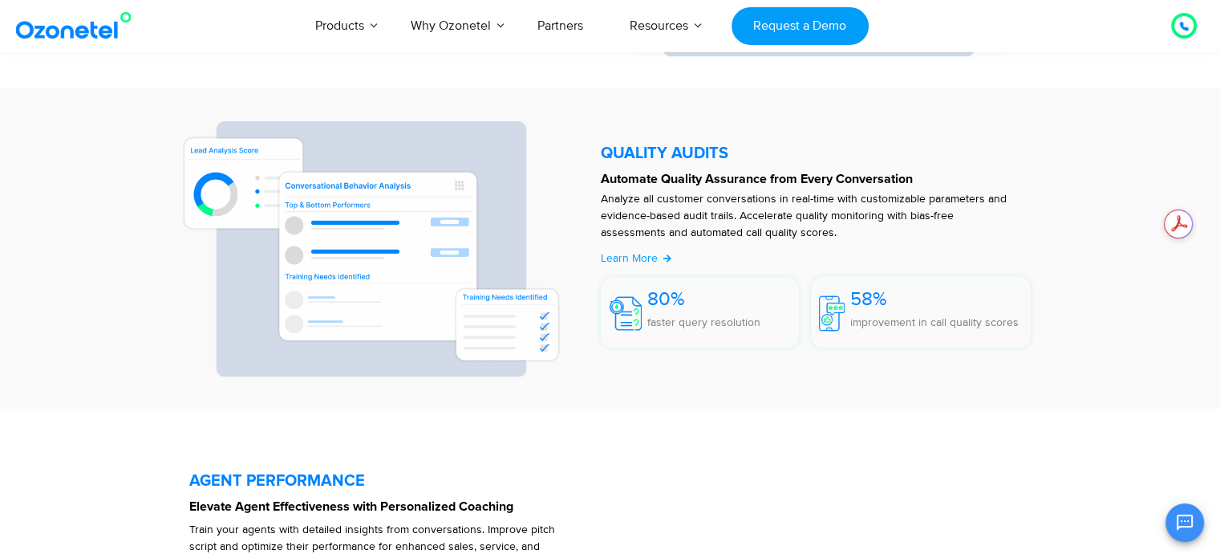
scroll to position [2633, 0]
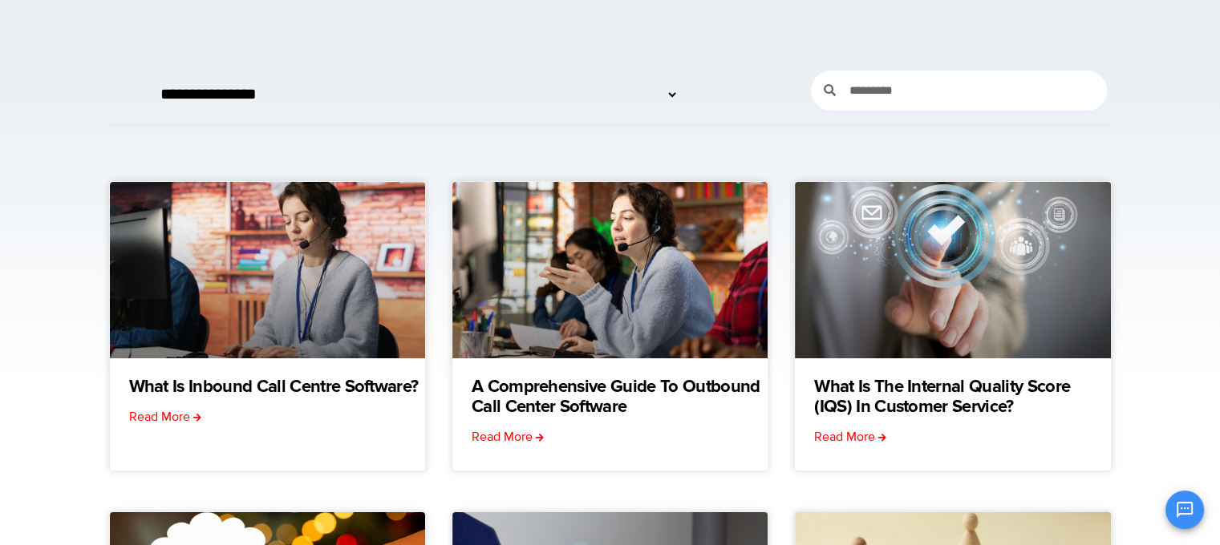
scroll to position [108, 0]
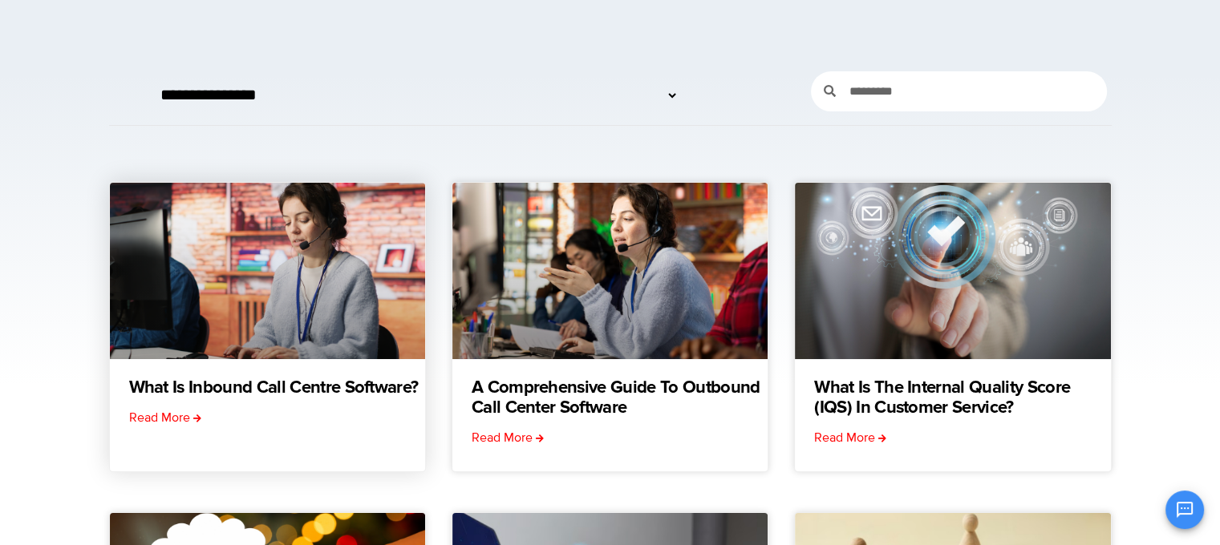
click at [279, 288] on link at bounding box center [267, 271] width 315 height 176
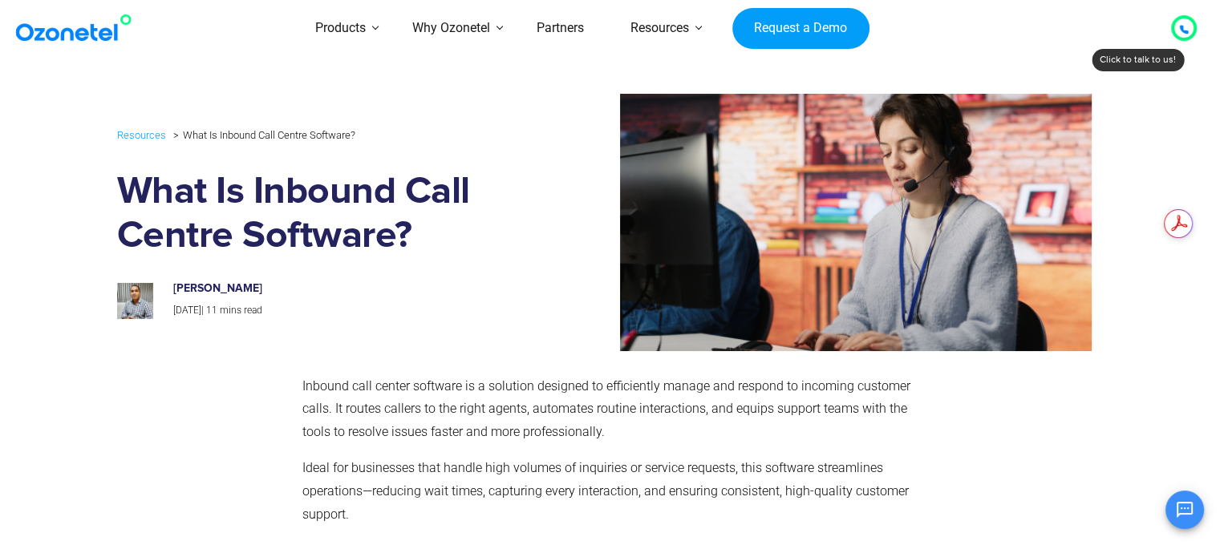
drag, startPoint x: 0, startPoint y: 0, endPoint x: 225, endPoint y: 67, distance: 234.3
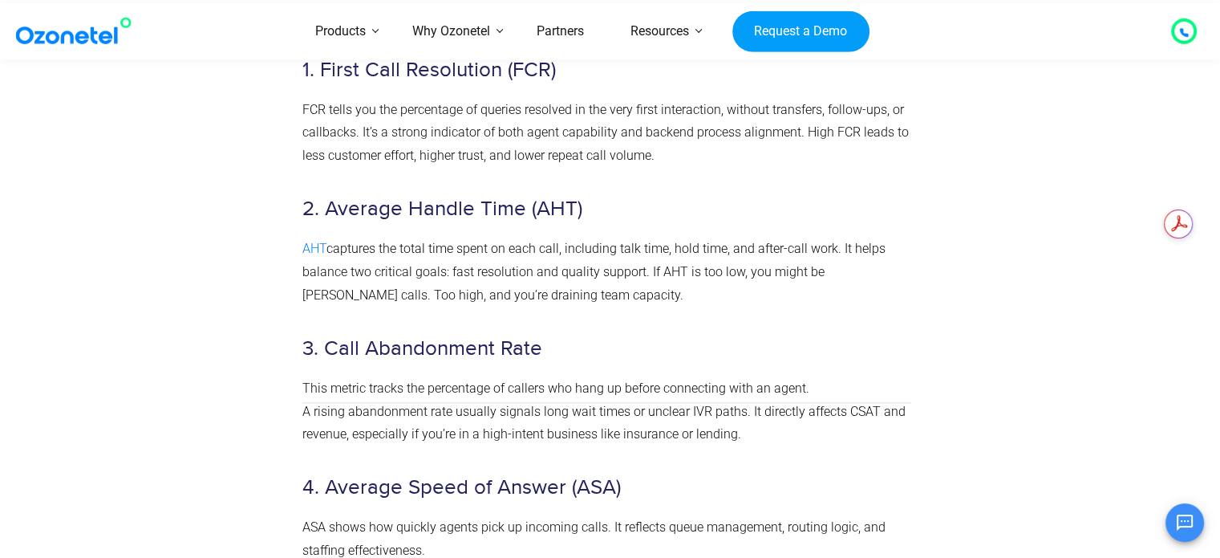
scroll to position [7082, 0]
